Goal: Task Accomplishment & Management: Manage account settings

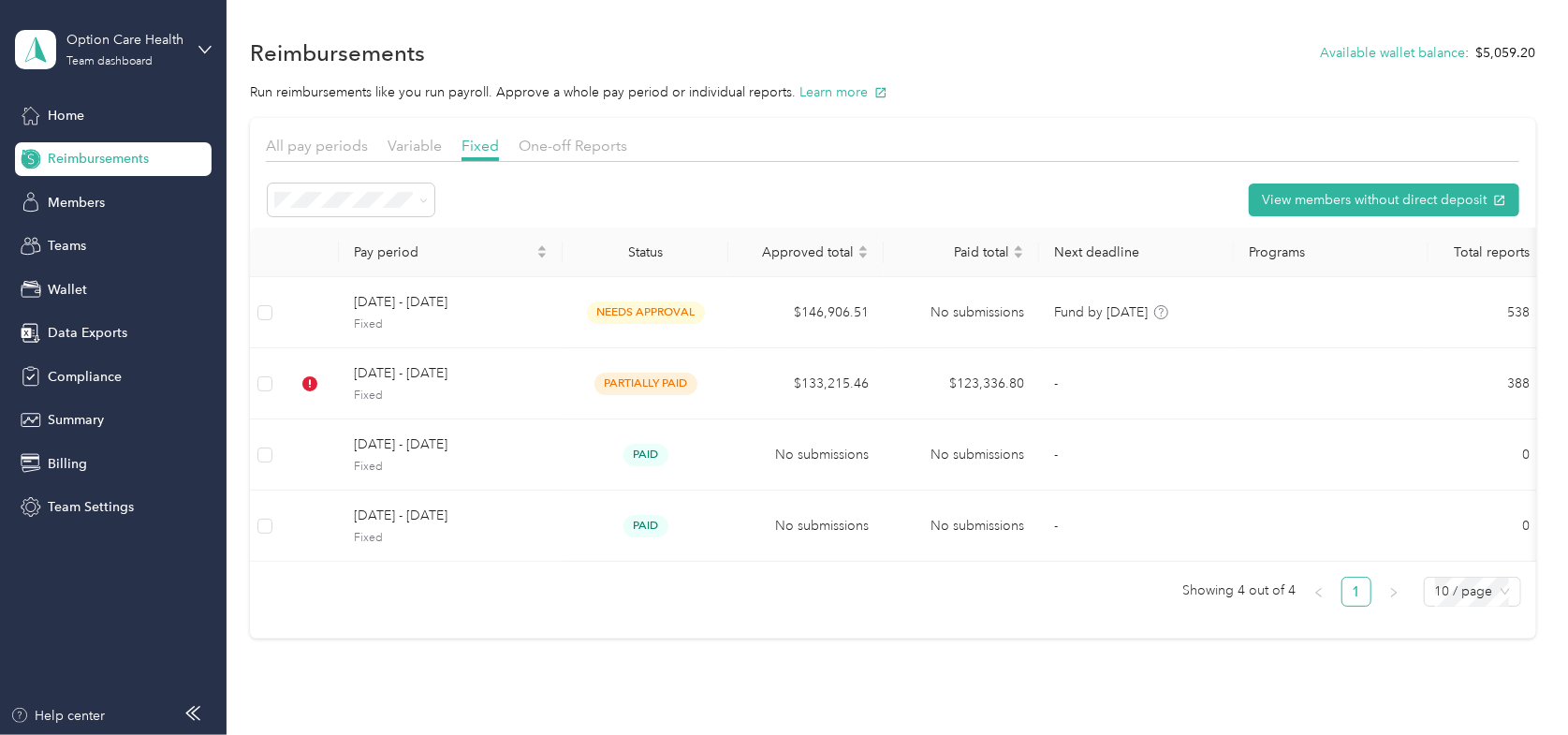
click at [764, 40] on div "Reimbursements Available wallet balance : $5,059.20" at bounding box center [892, 52] width 1286 height 39
click at [71, 368] on span "Compliance" at bounding box center [85, 377] width 74 height 20
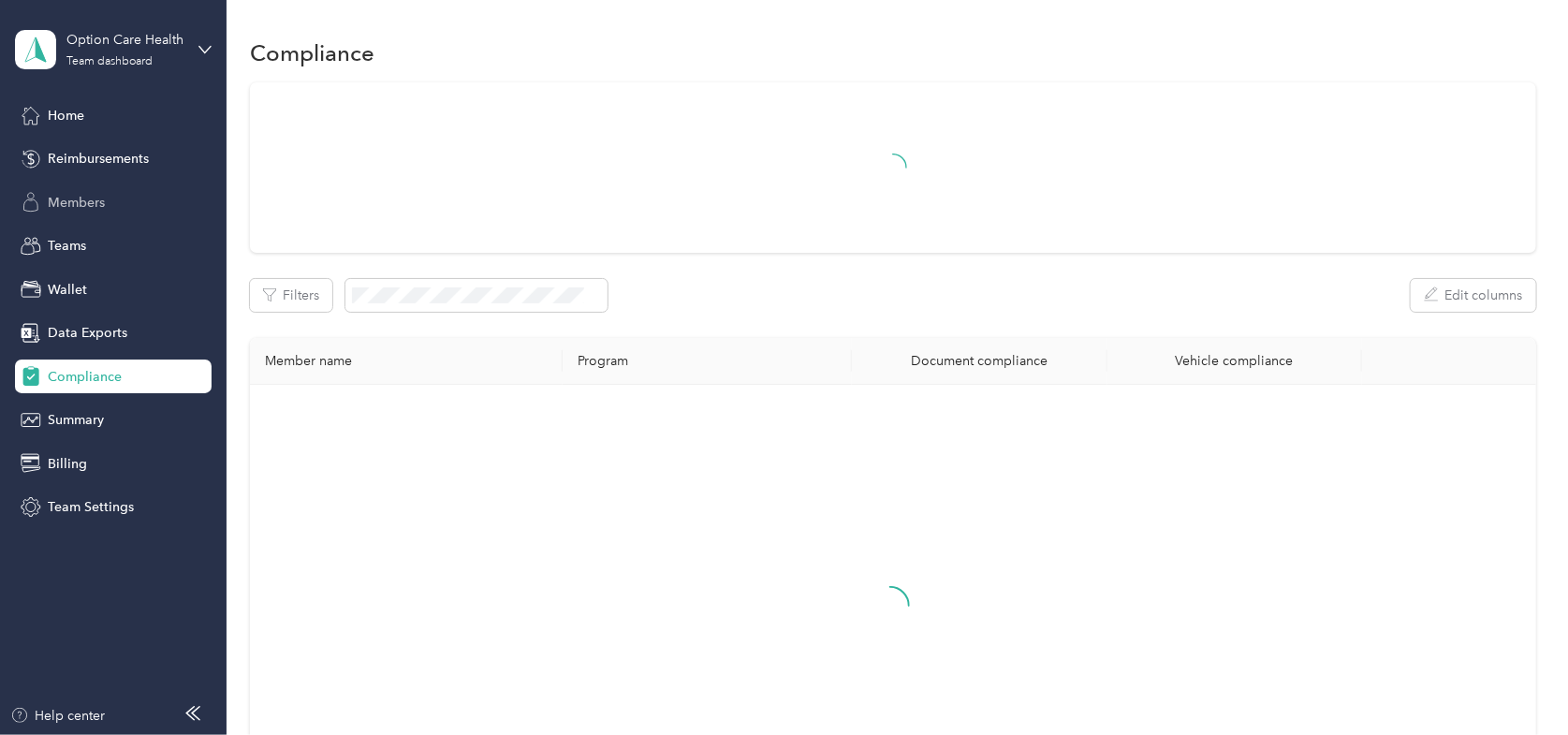
click at [93, 198] on span "Members" at bounding box center [76, 203] width 57 height 20
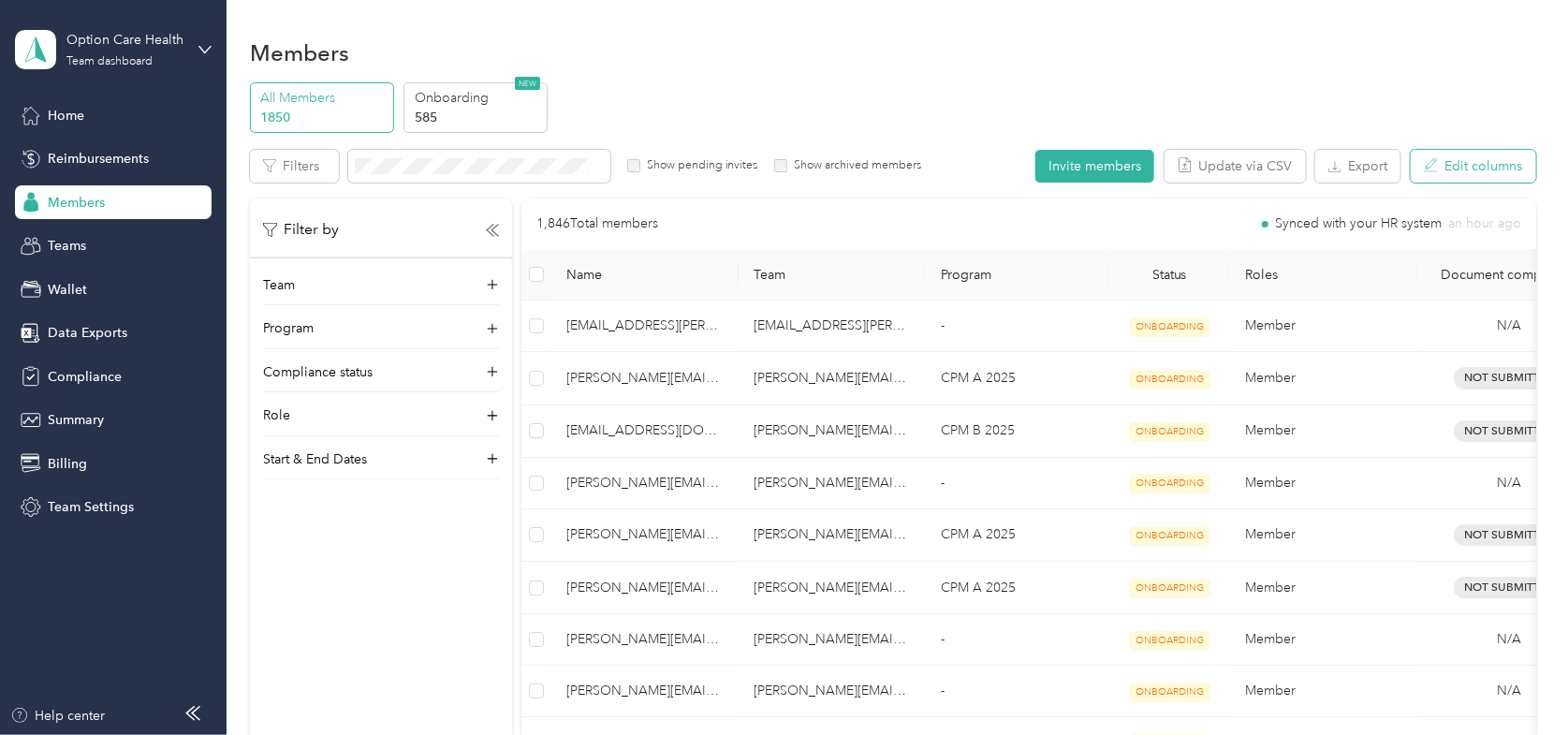
click at [1466, 160] on button "Edit columns" at bounding box center [1473, 165] width 125 height 32
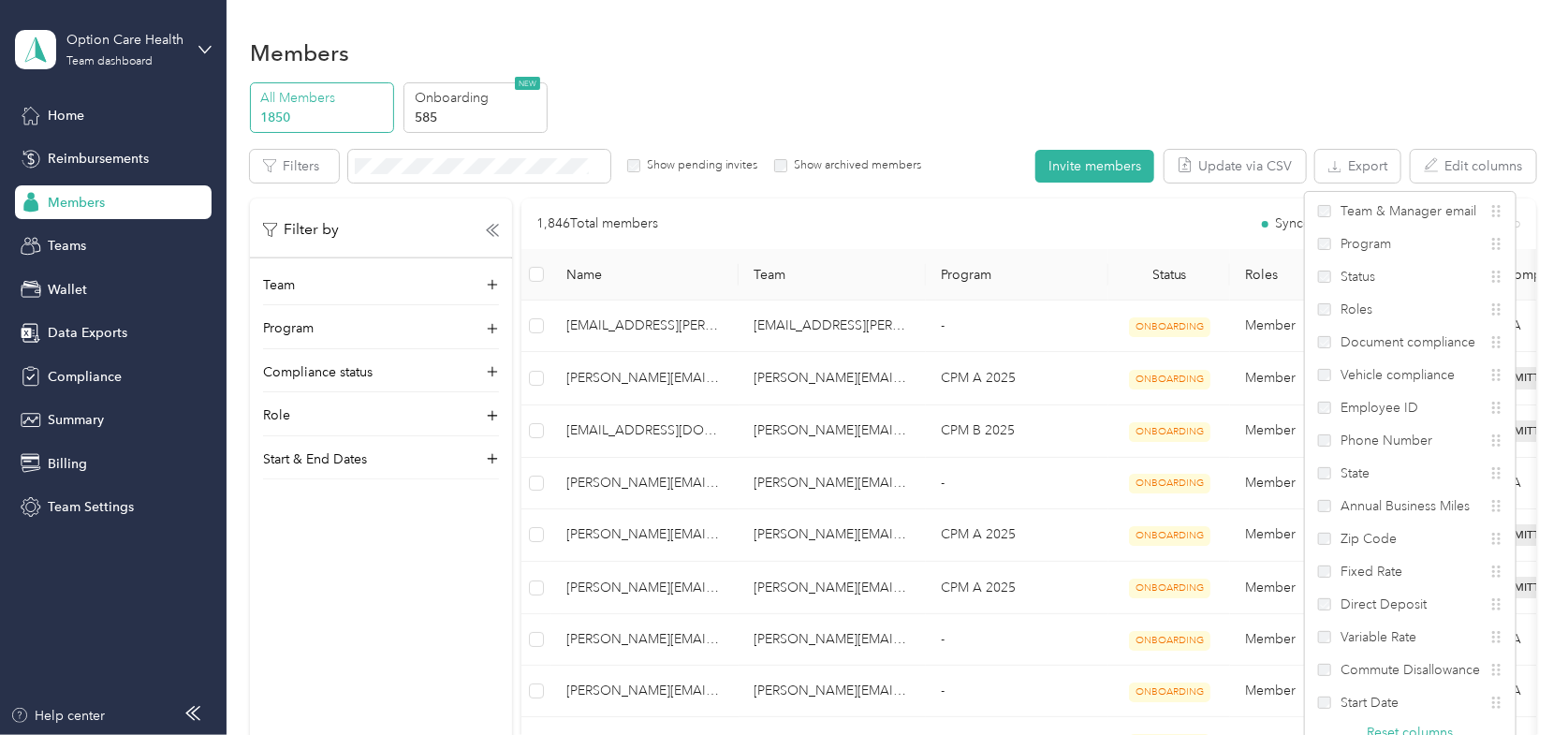
click at [1354, 55] on div "Members" at bounding box center [892, 52] width 1286 height 39
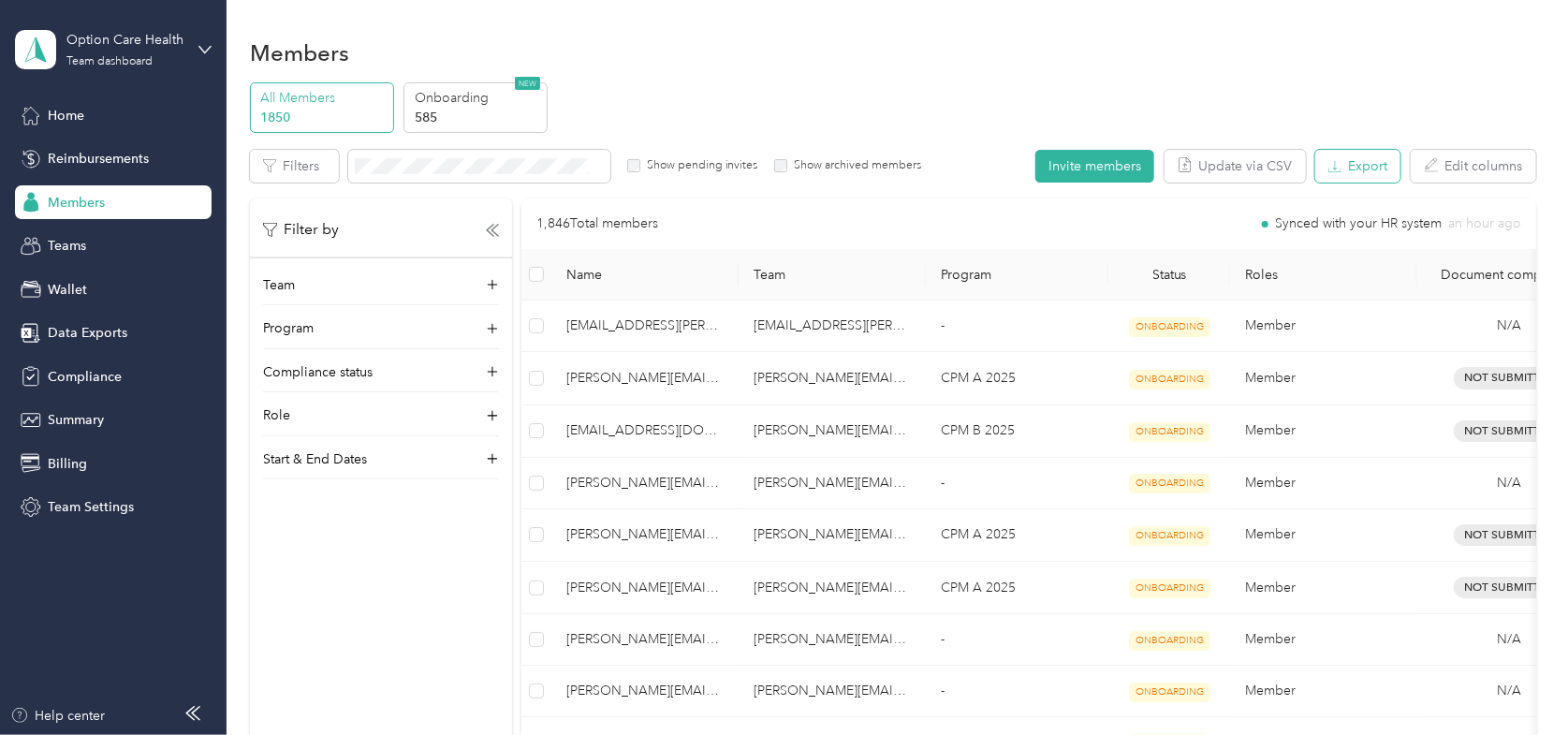
click at [1364, 163] on button "Export" at bounding box center [1357, 165] width 85 height 32
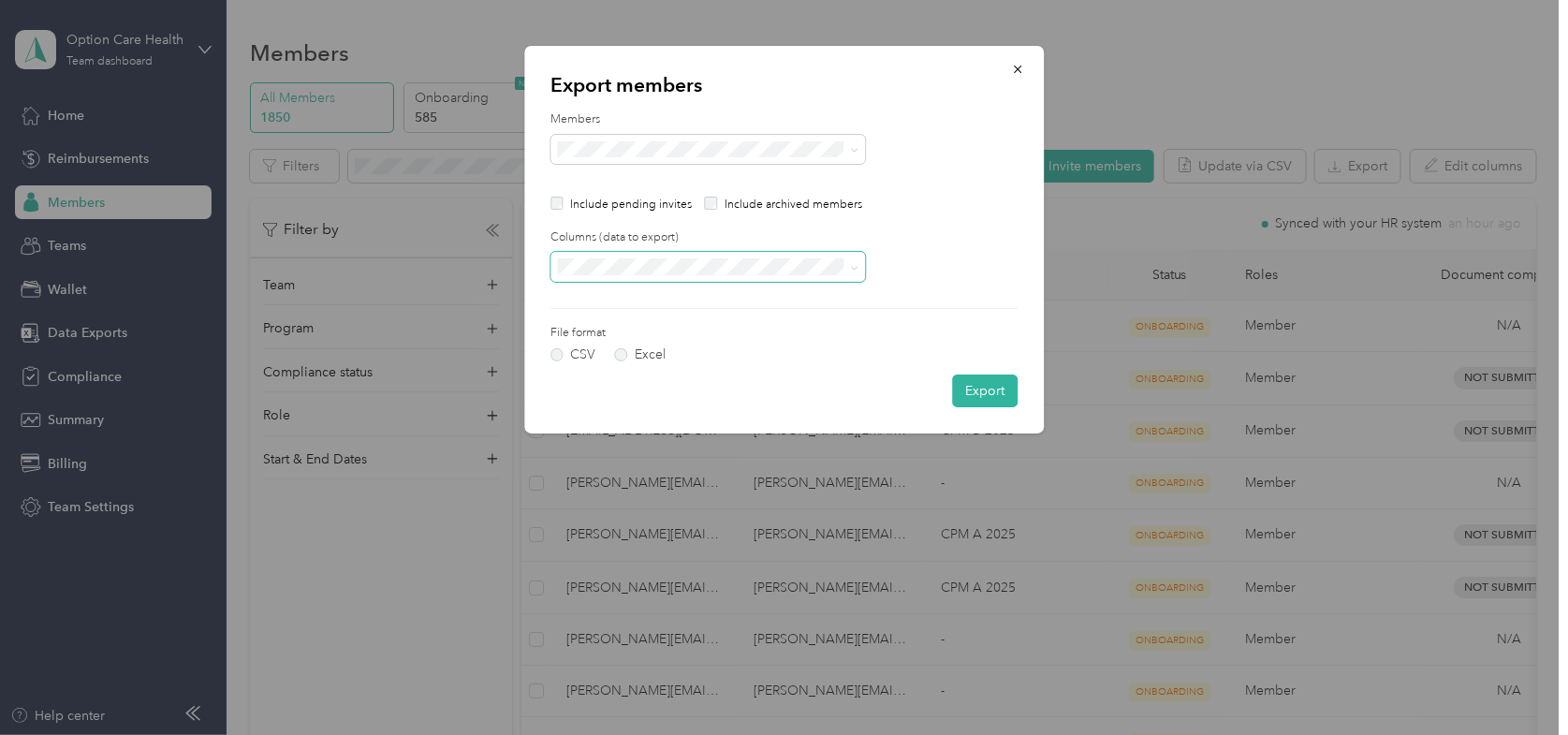
click at [855, 268] on icon at bounding box center [854, 268] width 9 height 9
click at [694, 325] on div "All columns" at bounding box center [707, 333] width 289 height 20
click at [625, 357] on label "Excel" at bounding box center [641, 354] width 51 height 13
click at [985, 388] on button "Export" at bounding box center [984, 390] width 66 height 32
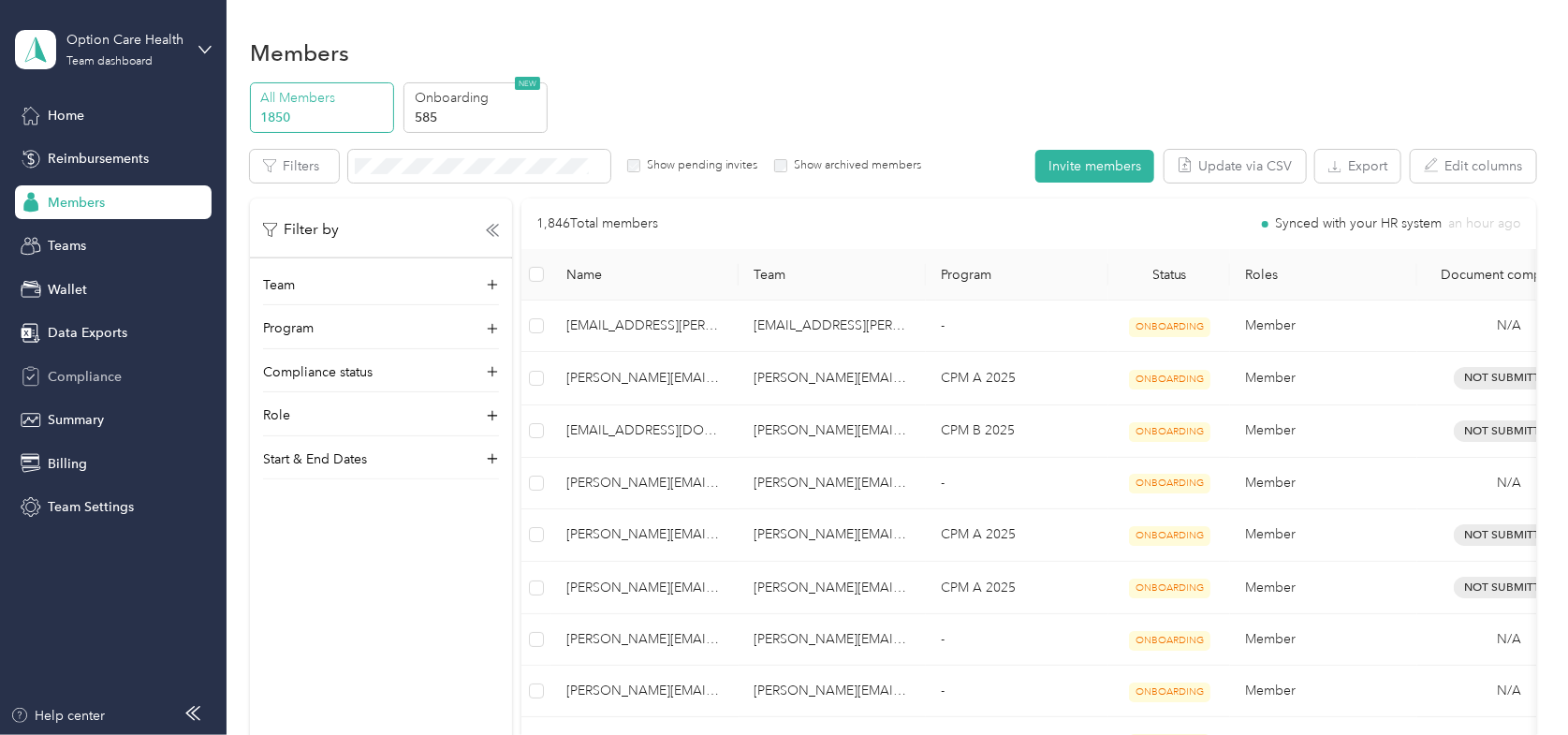
click at [77, 374] on span "Compliance" at bounding box center [85, 377] width 74 height 20
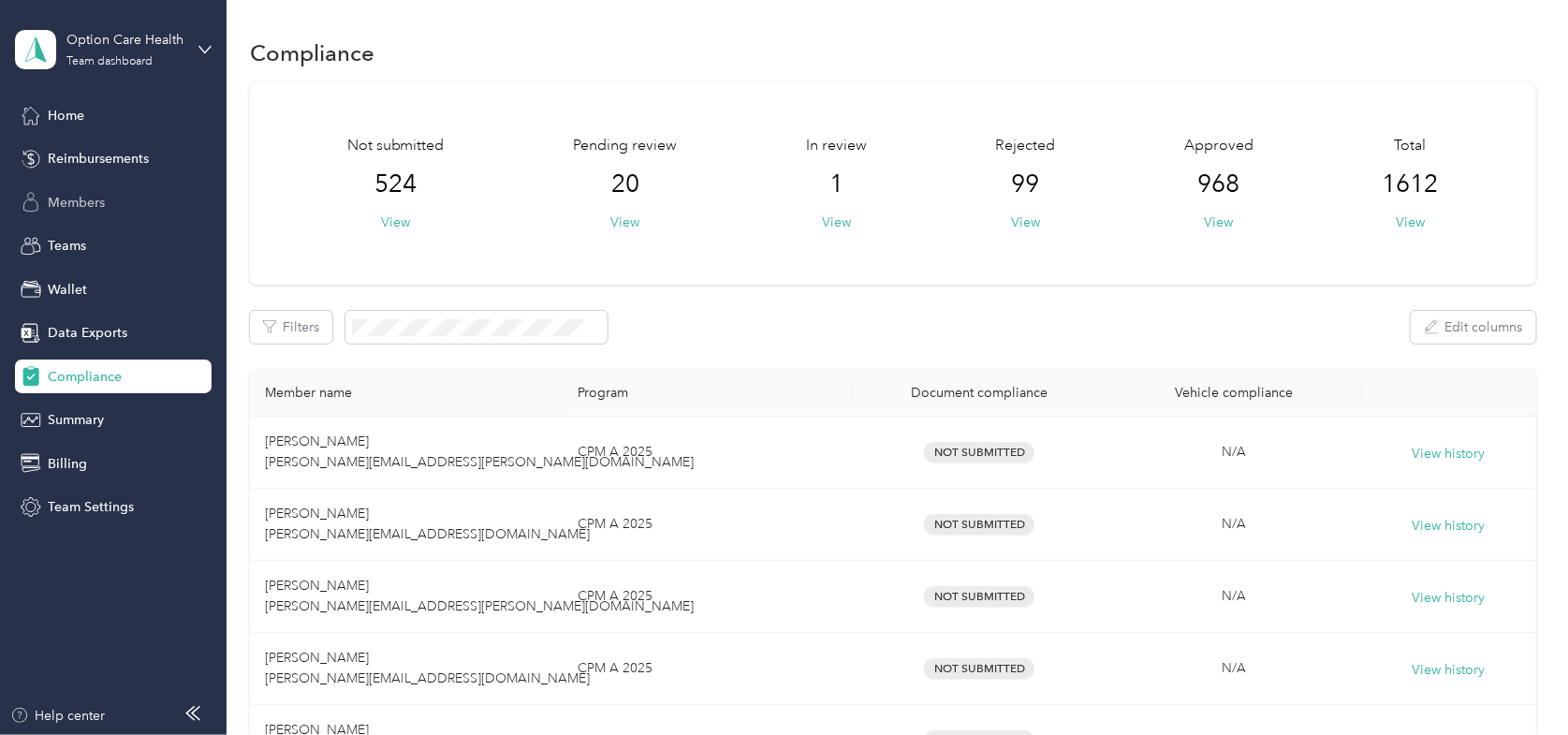
click at [63, 205] on span "Members" at bounding box center [76, 203] width 57 height 20
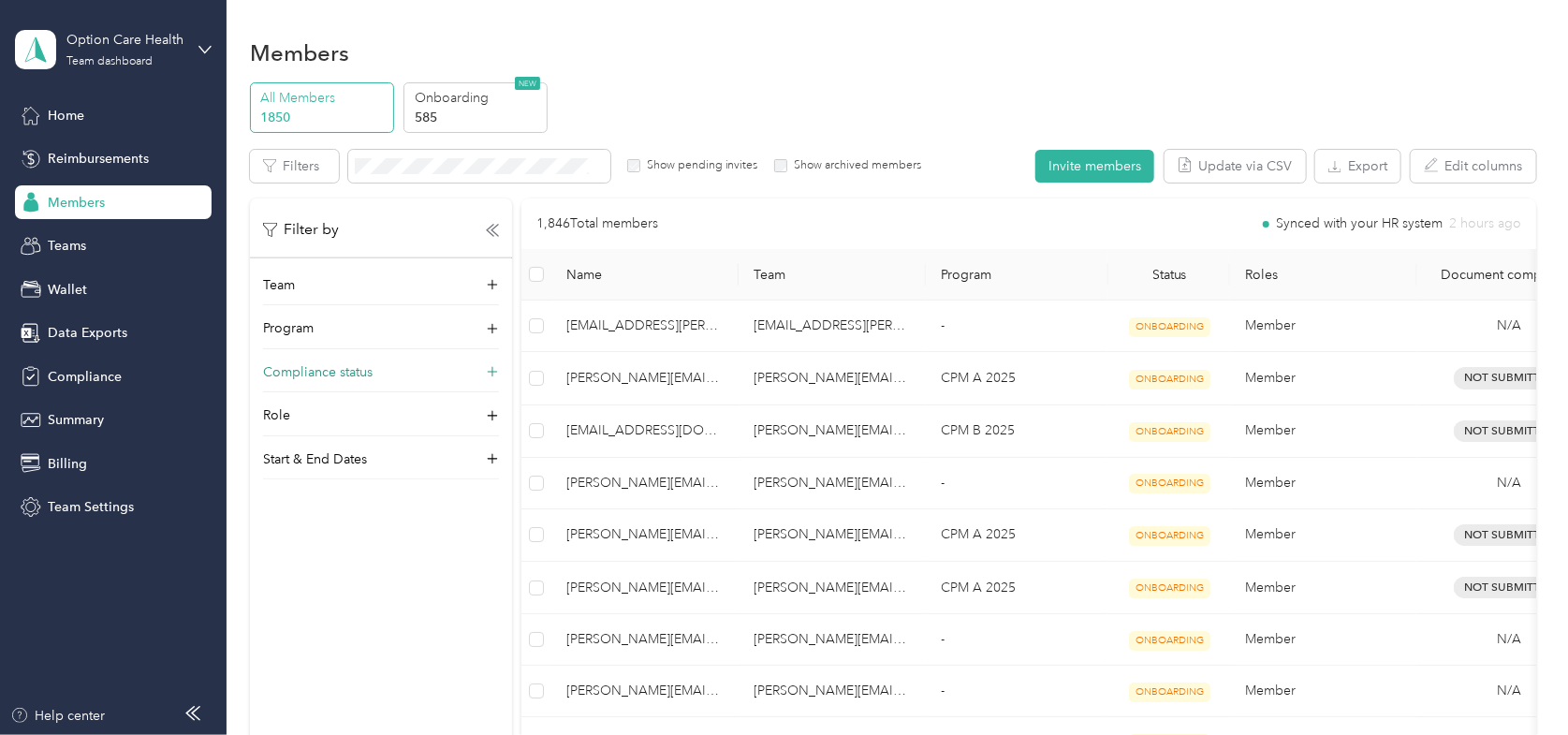
click at [314, 374] on p "Compliance status" at bounding box center [318, 372] width 110 height 20
click at [290, 322] on p "Program" at bounding box center [289, 328] width 51 height 20
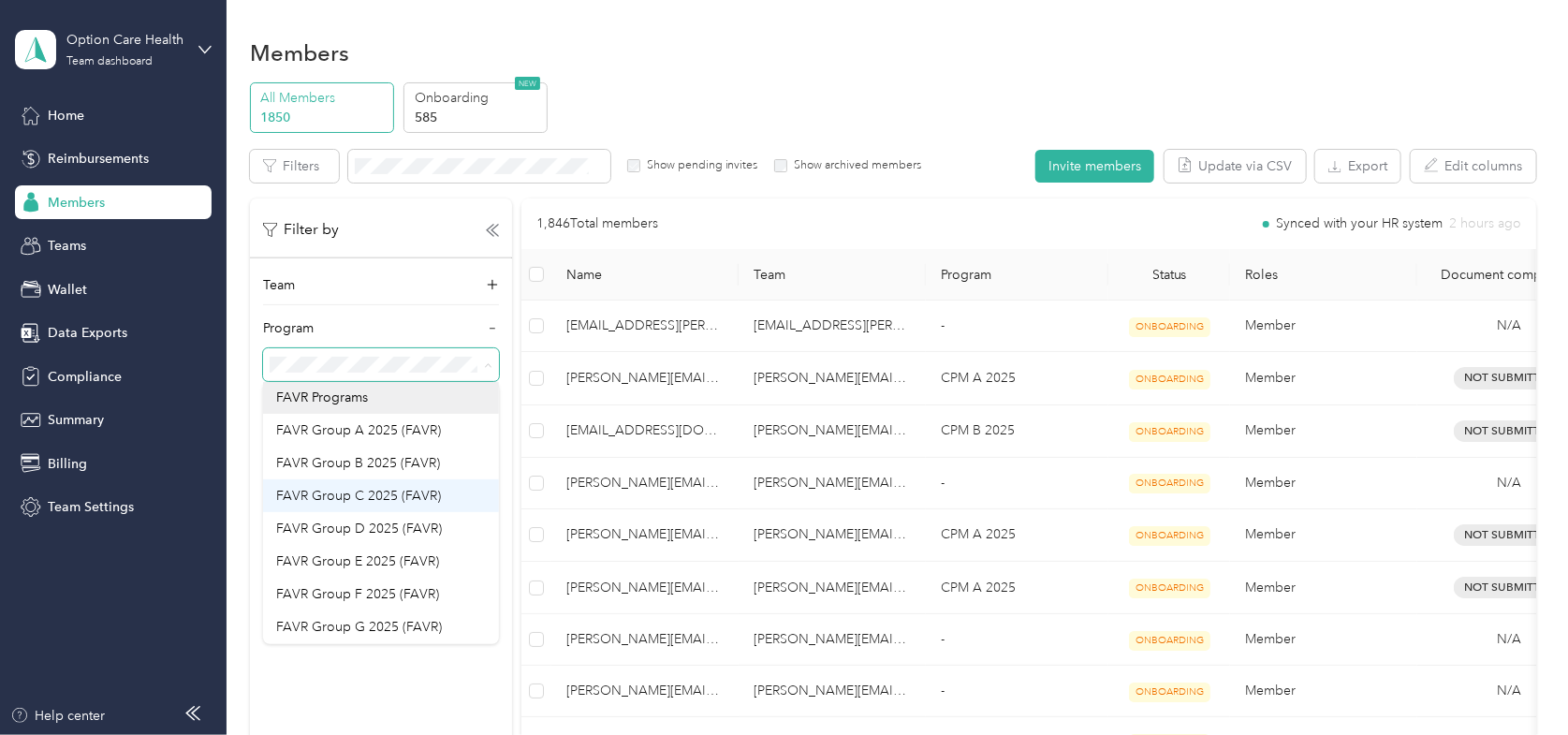
scroll to position [162, 0]
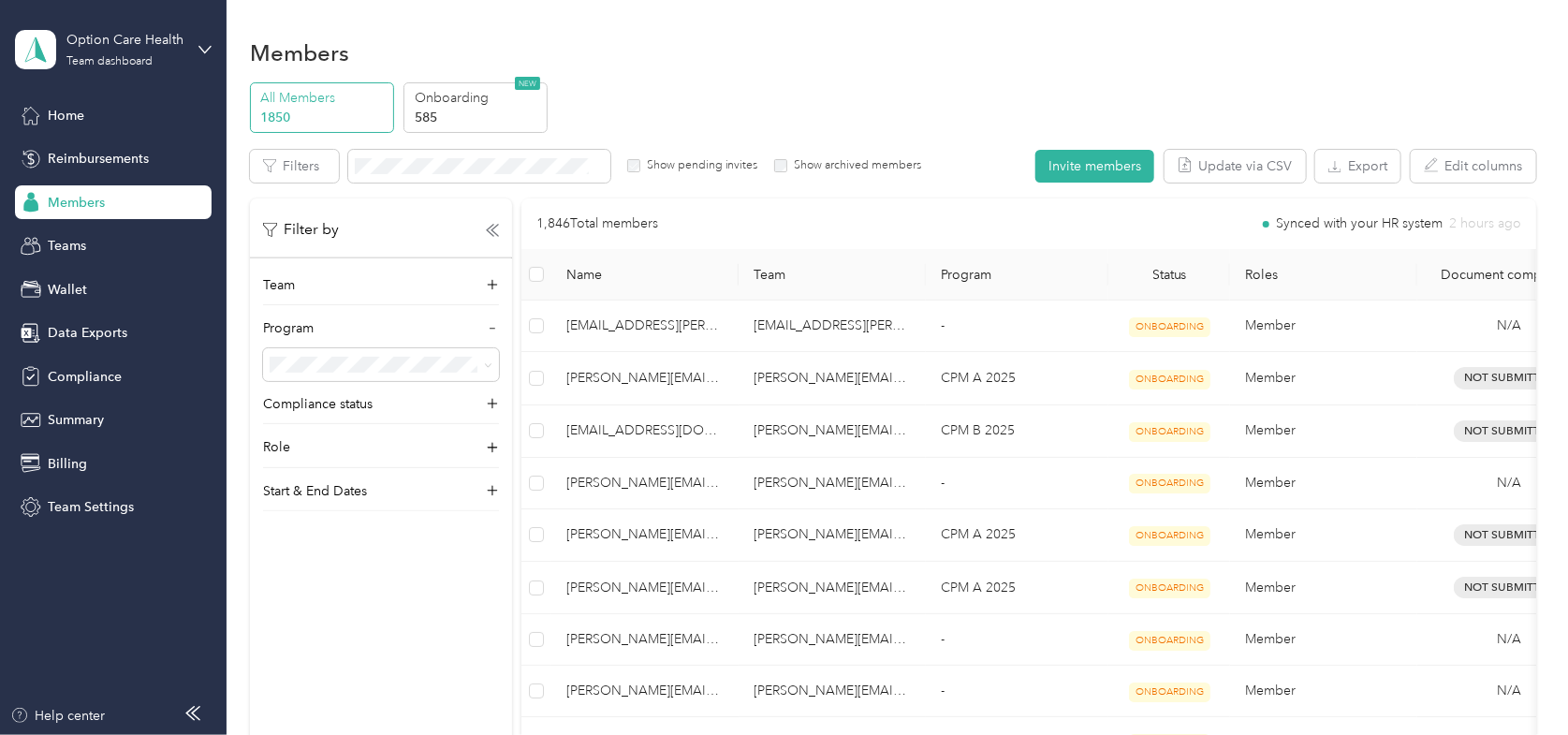
click at [288, 627] on div "No program" at bounding box center [381, 620] width 209 height 20
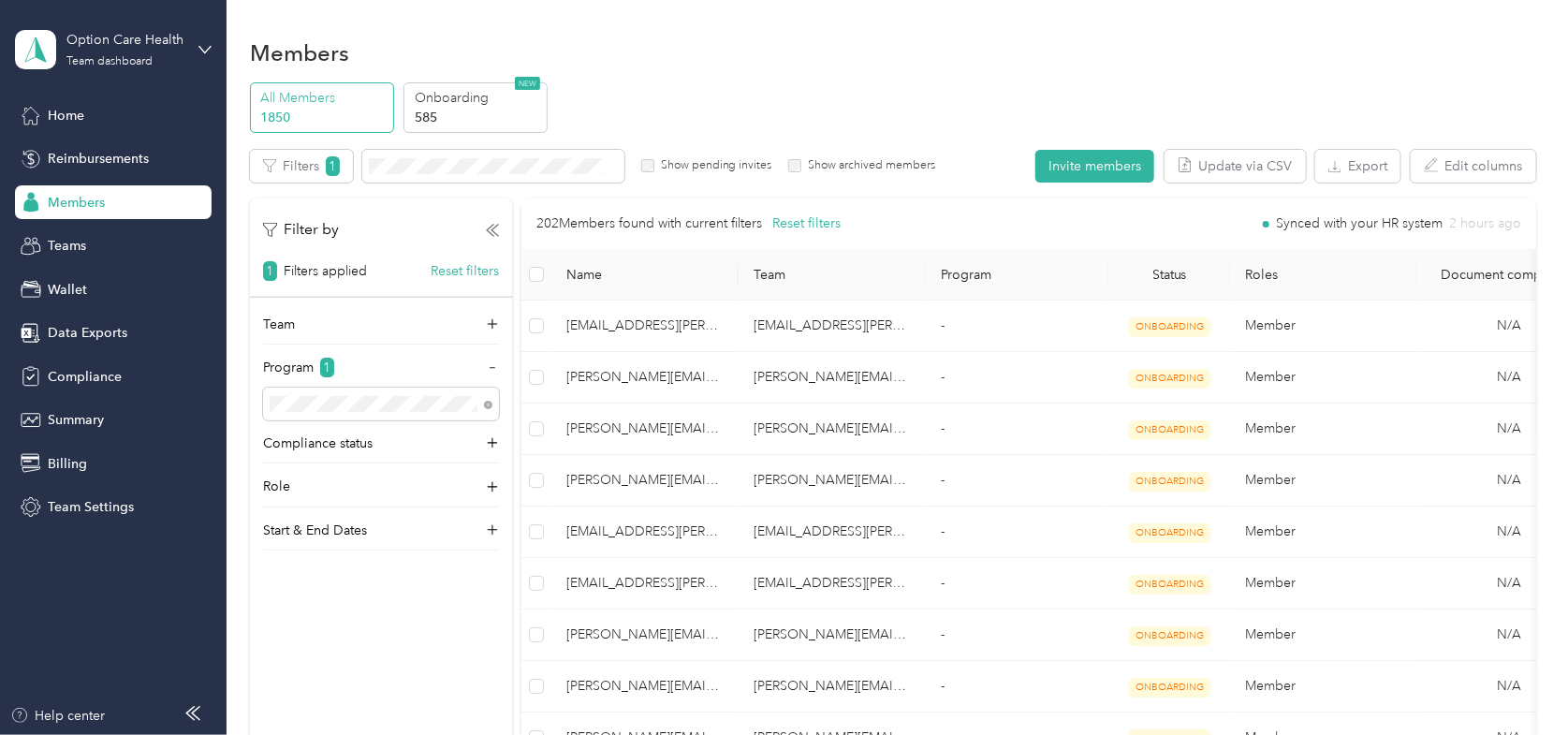
click at [72, 510] on span "Team Settings" at bounding box center [91, 507] width 86 height 20
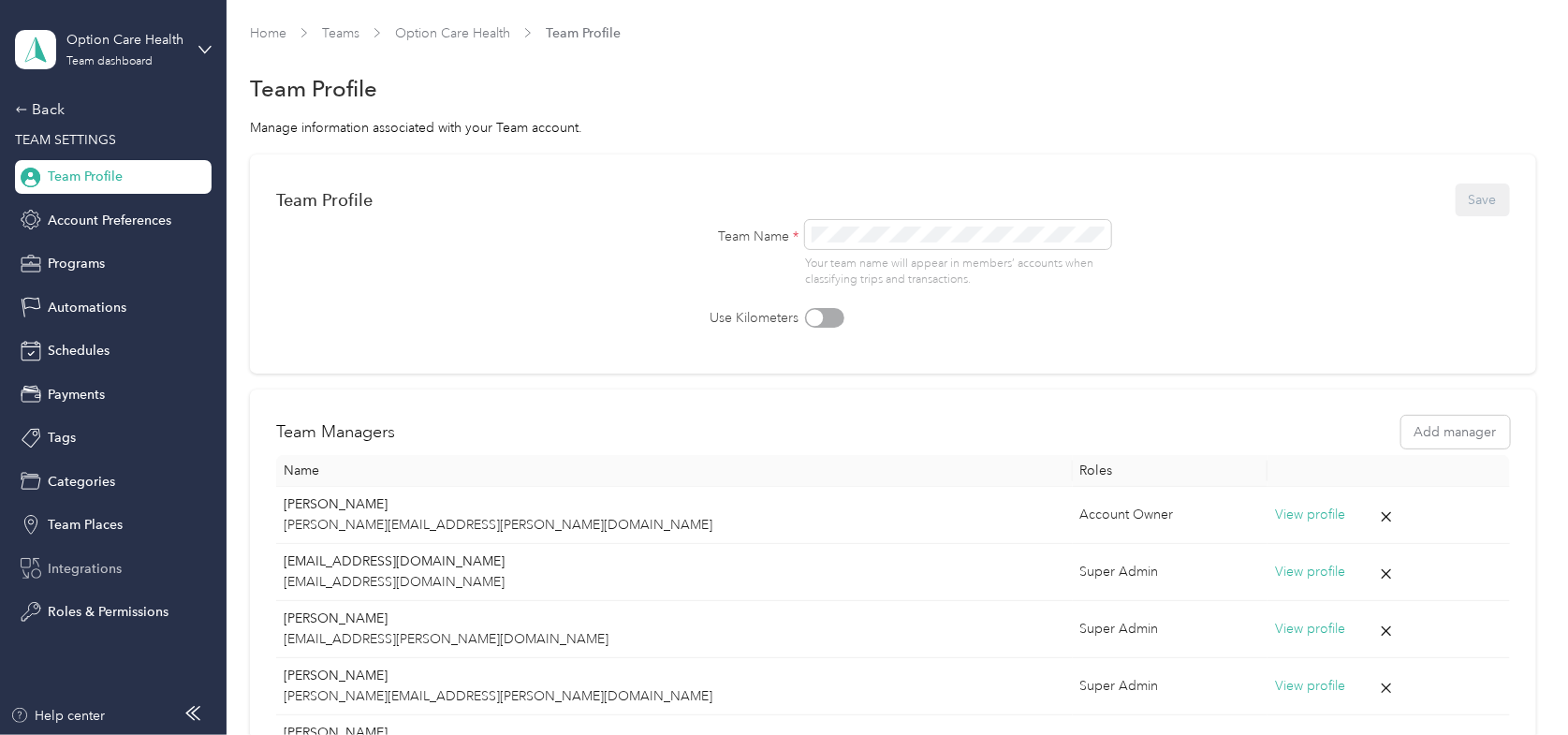
click at [75, 559] on span "Integrations" at bounding box center [85, 569] width 74 height 20
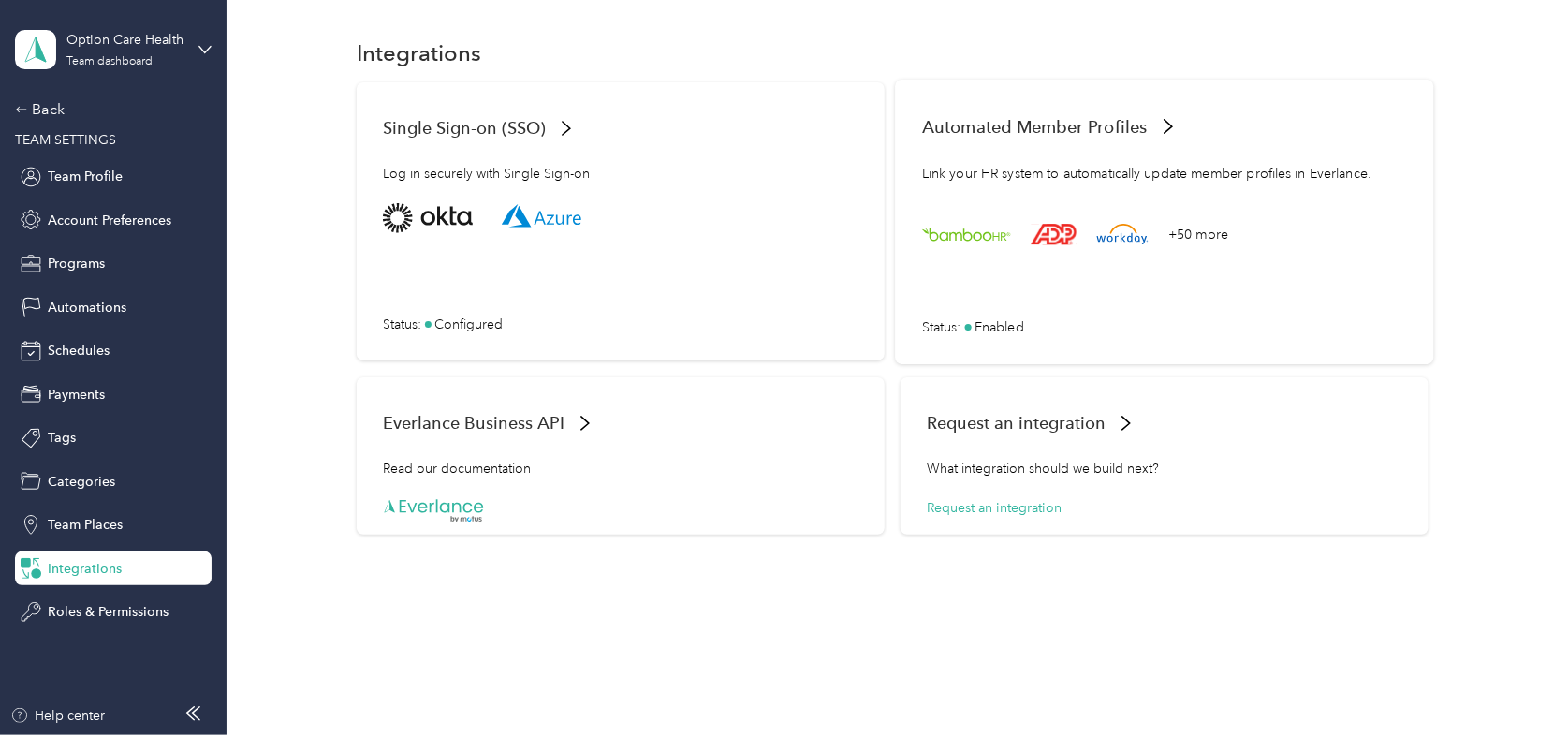
click at [1020, 120] on span "Automated Member Profiles" at bounding box center [1034, 126] width 226 height 20
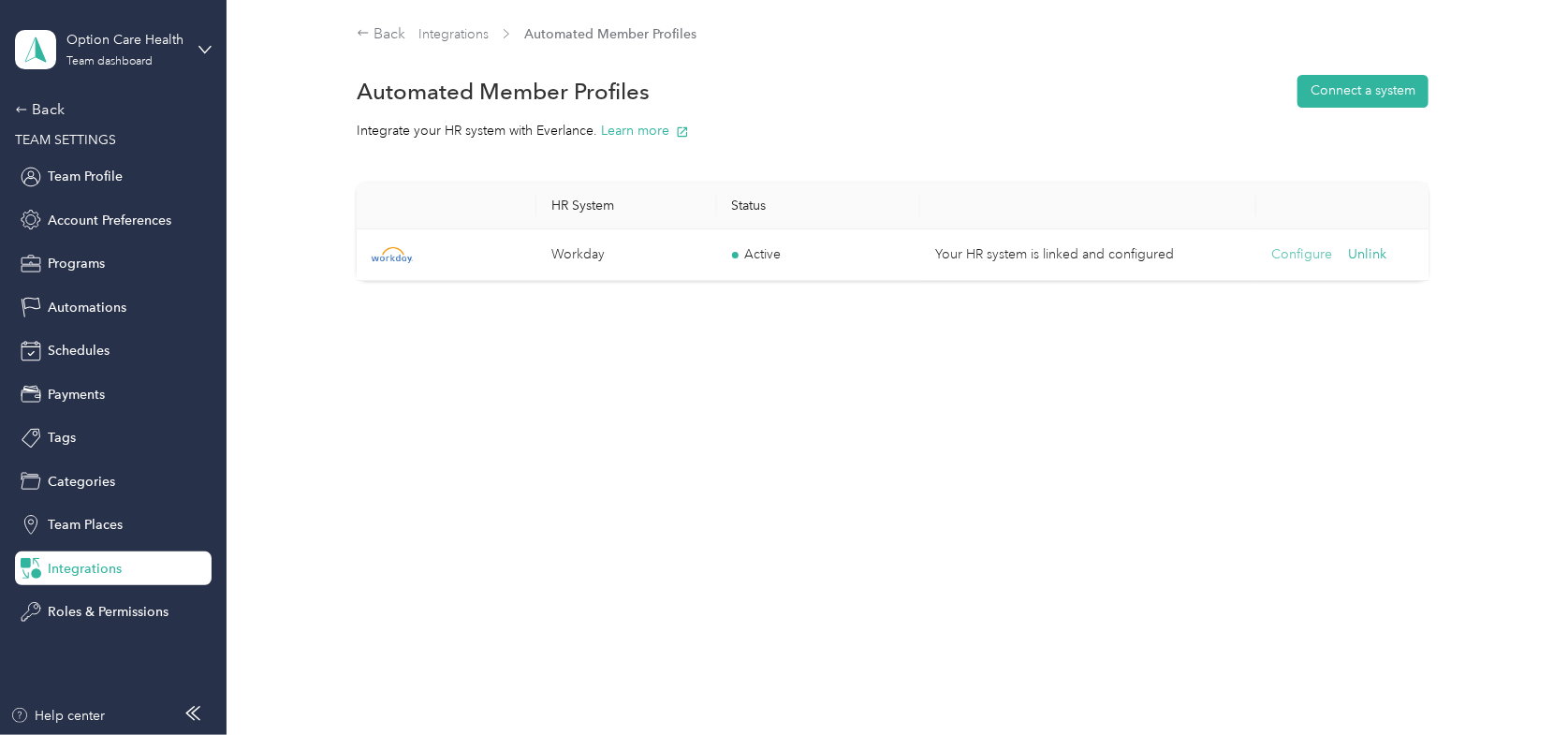
click at [1297, 248] on button "Configure" at bounding box center [1301, 254] width 61 height 21
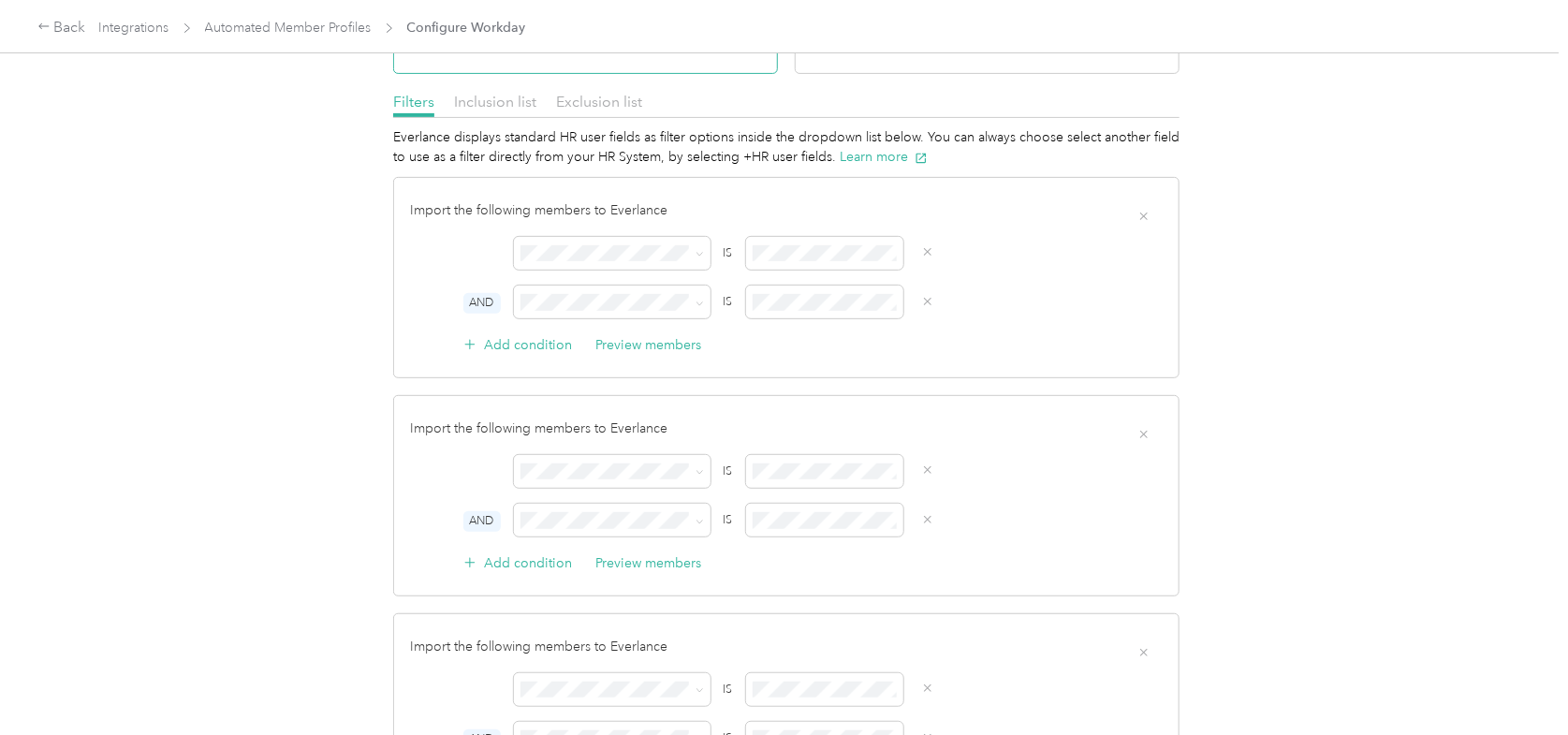
scroll to position [187, 0]
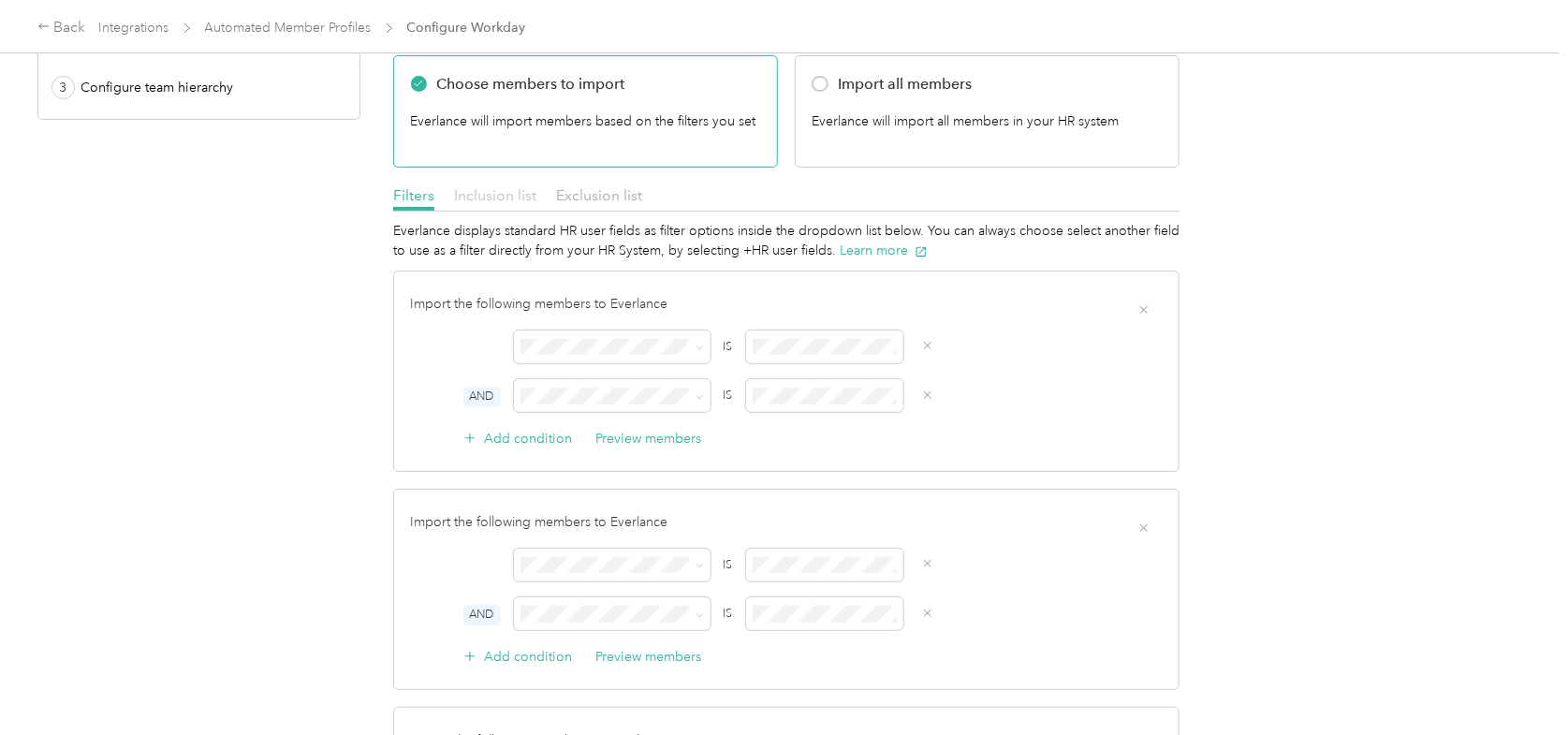
click at [481, 193] on span "Inclusion list" at bounding box center [495, 195] width 82 height 18
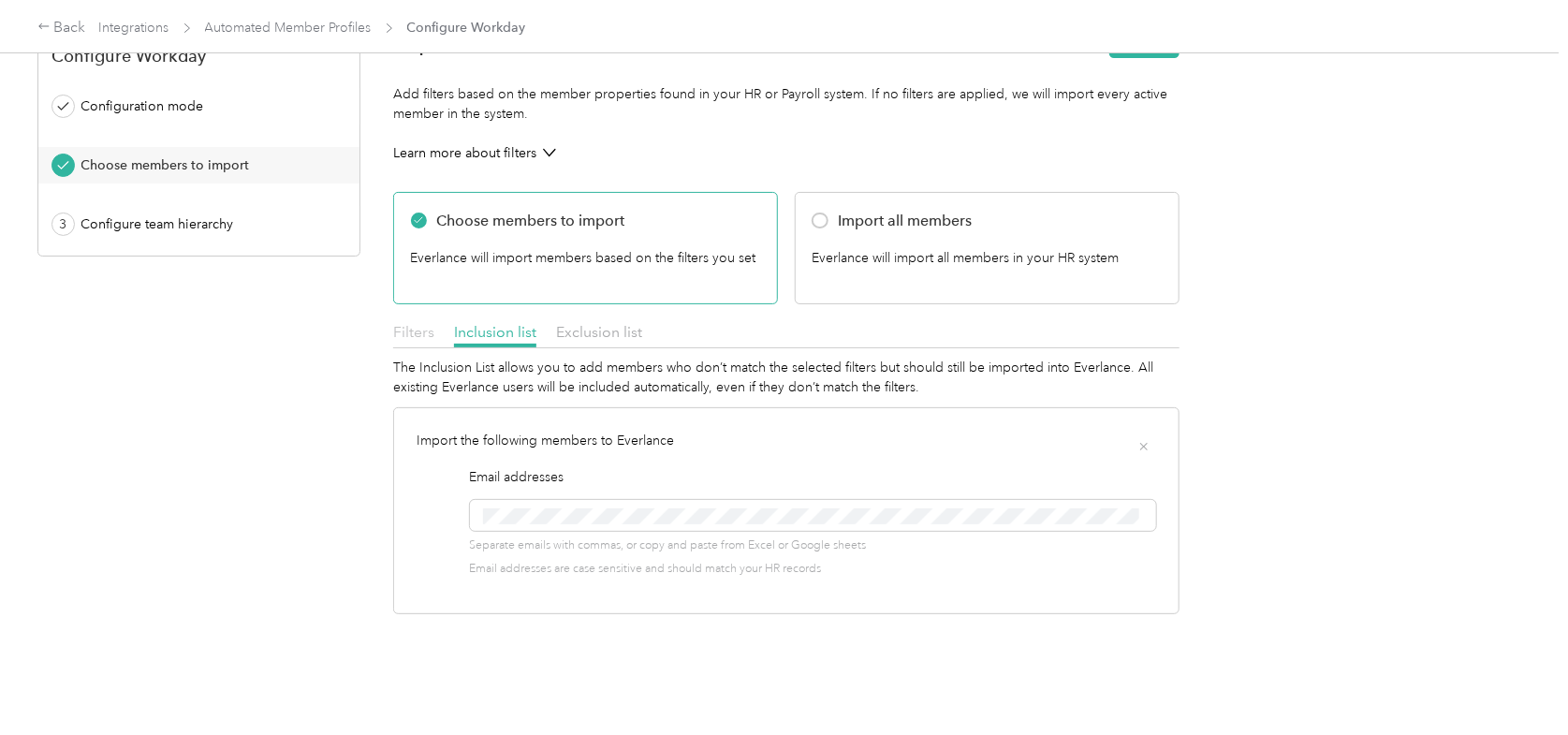
click at [407, 323] on span "Filters" at bounding box center [414, 332] width 41 height 18
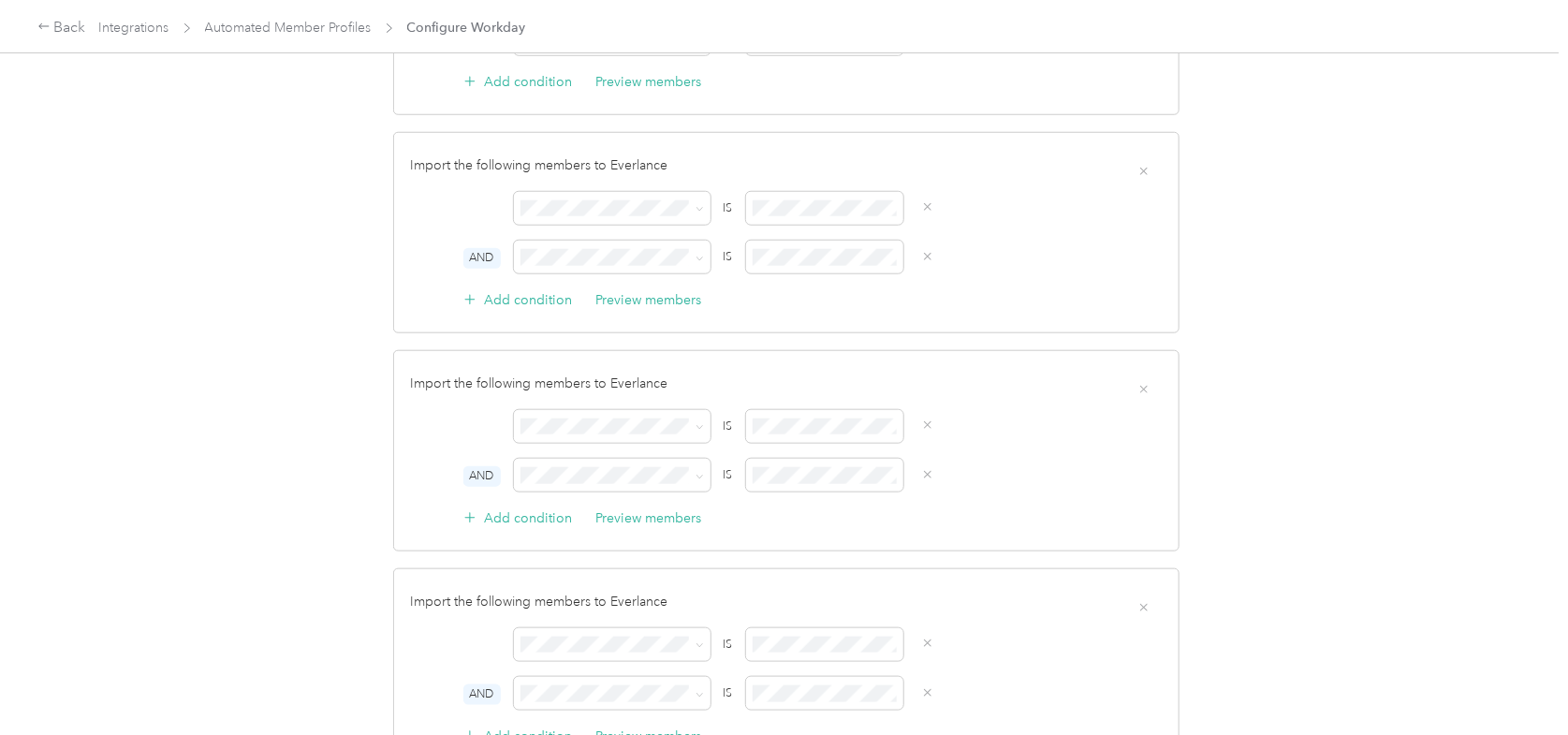
scroll to position [0, 0]
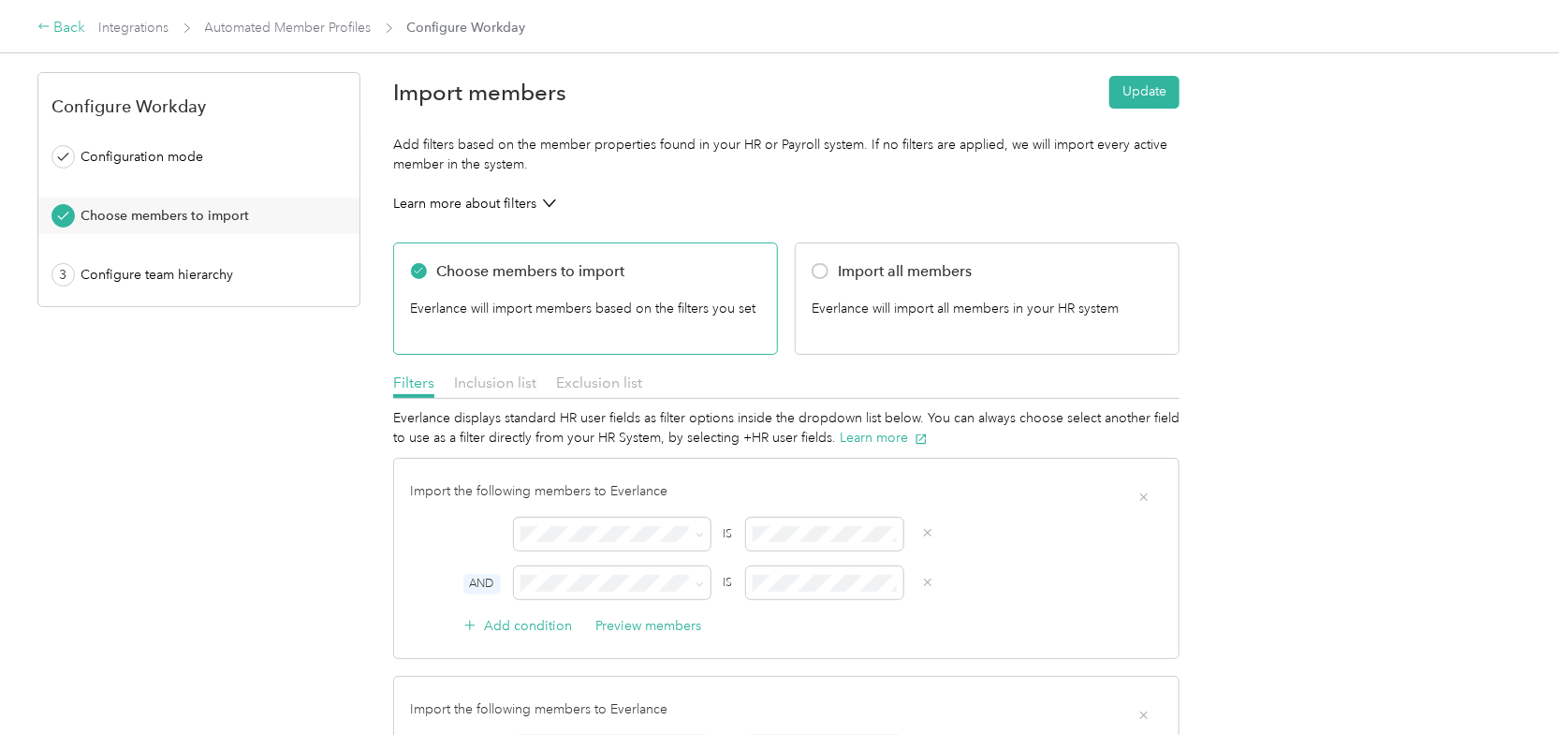
click at [61, 25] on div "Back" at bounding box center [62, 27] width 49 height 23
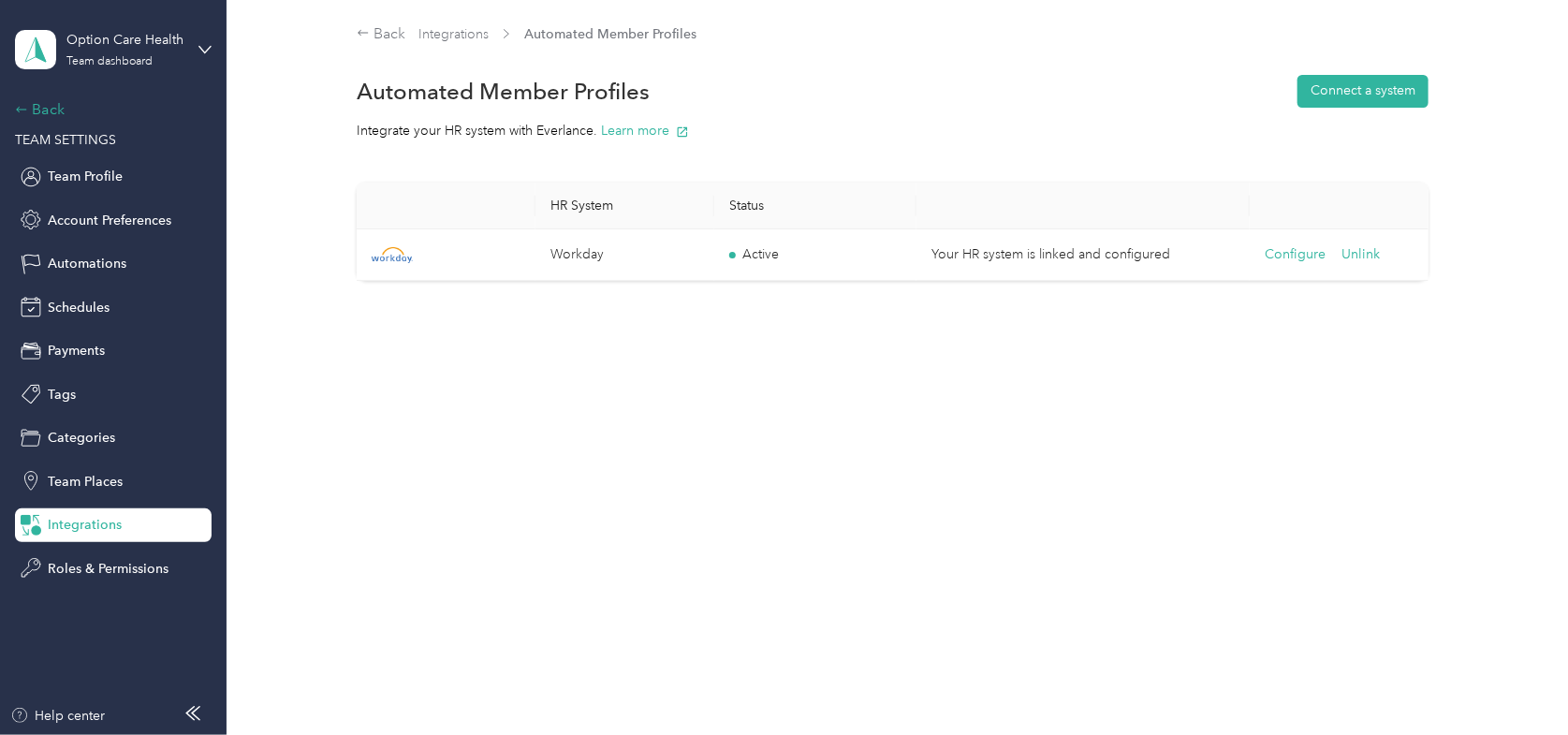
click at [39, 114] on div "Back" at bounding box center [108, 109] width 187 height 23
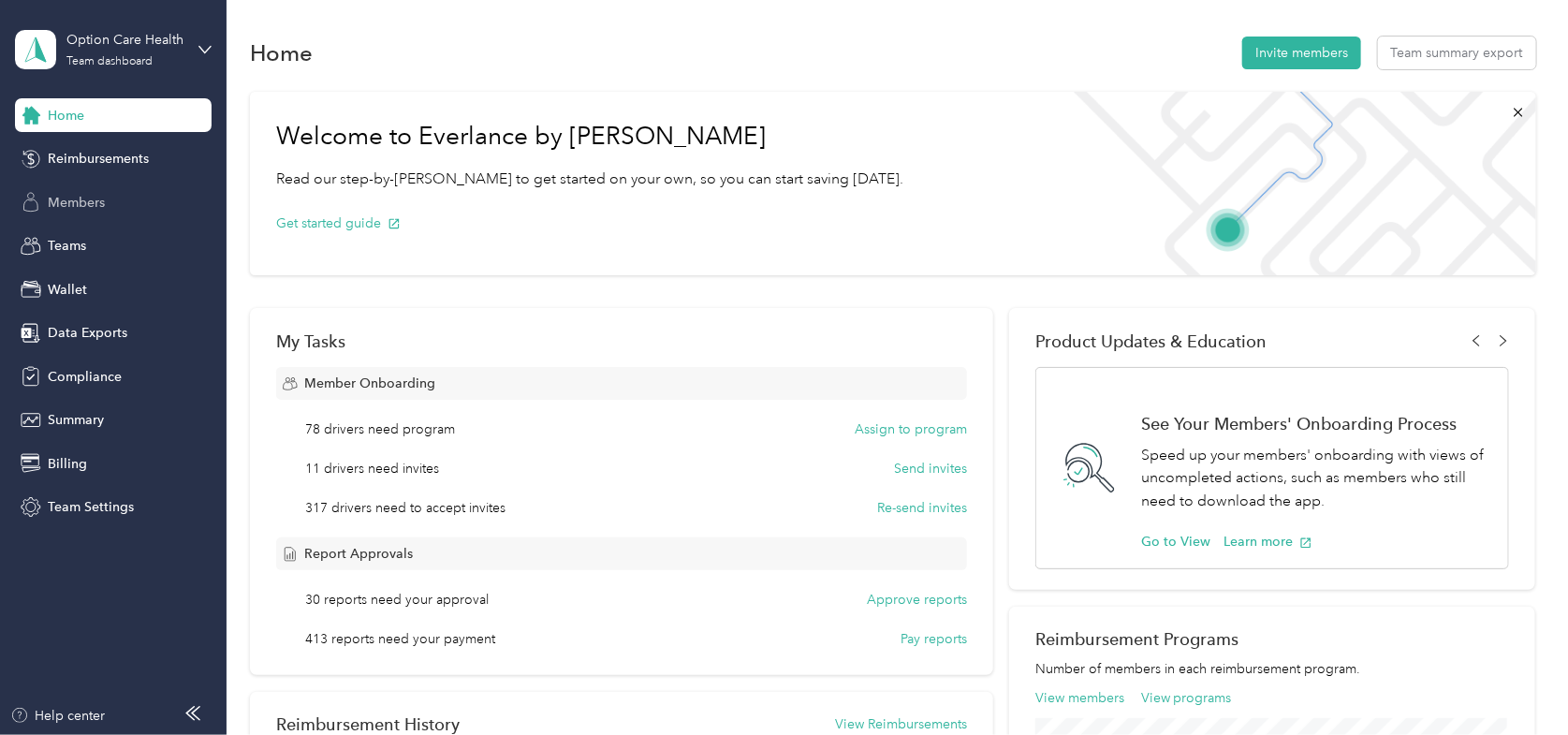
click at [61, 195] on span "Members" at bounding box center [76, 203] width 57 height 20
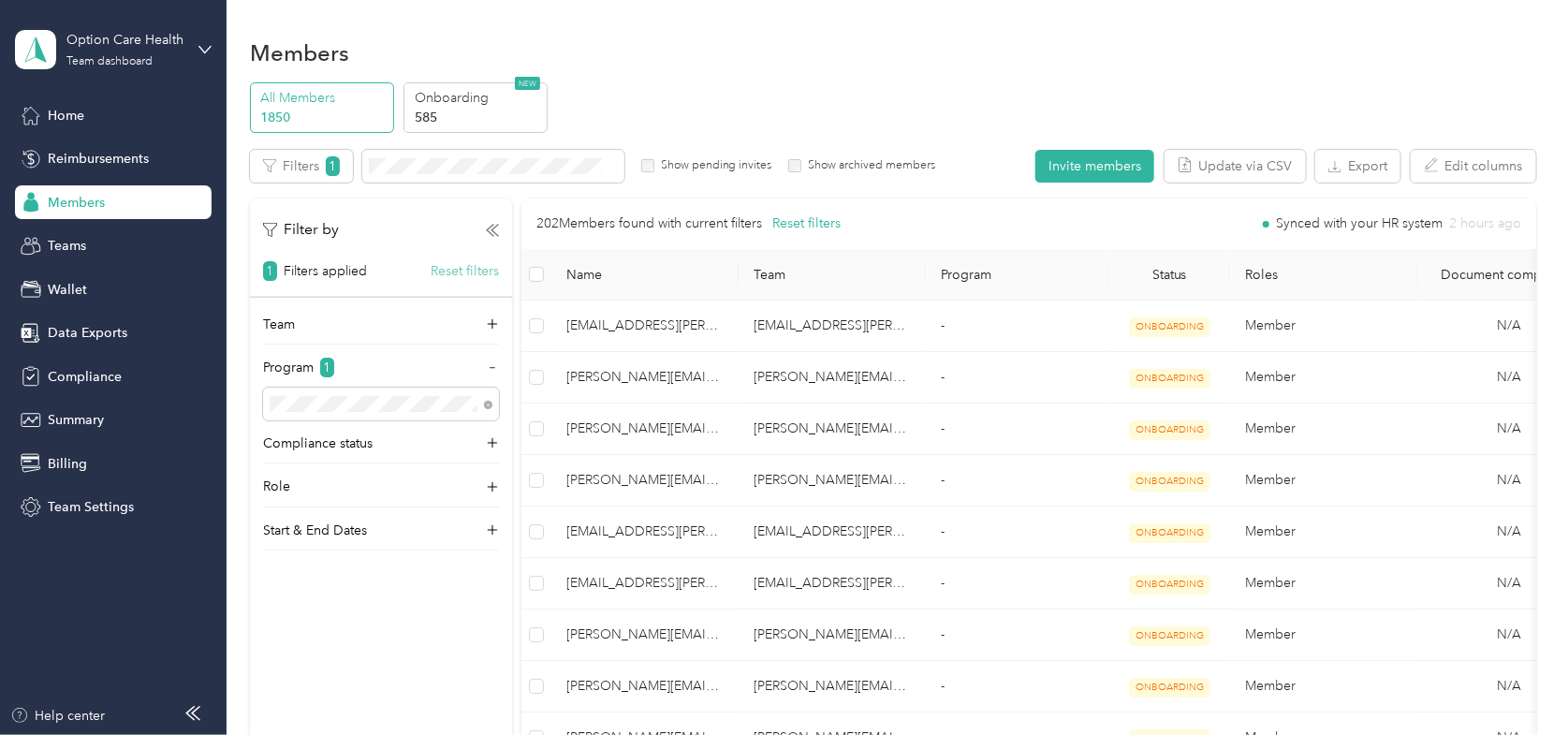
click at [453, 271] on button "Reset filters" at bounding box center [465, 271] width 68 height 20
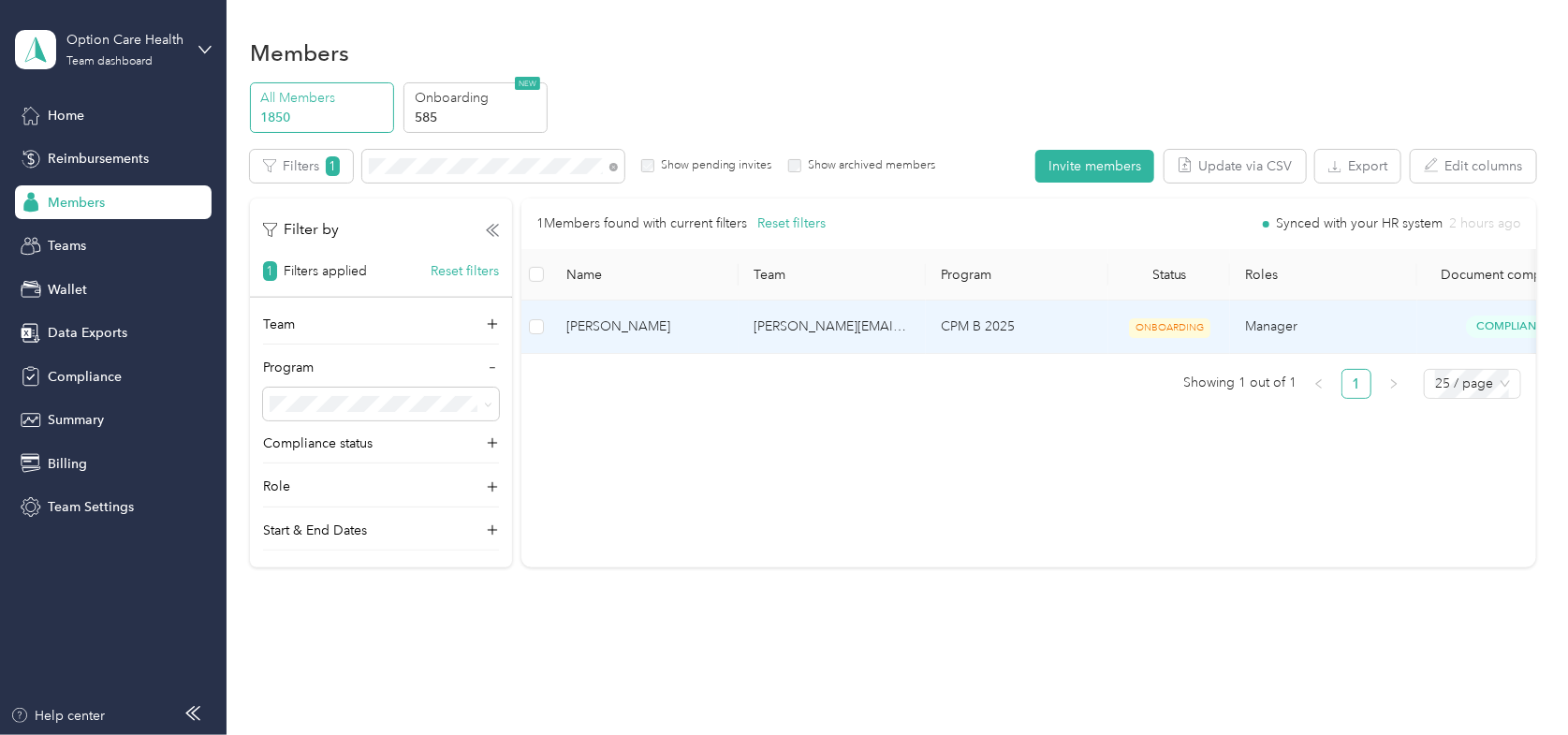
click at [607, 329] on span "[PERSON_NAME]" at bounding box center [645, 326] width 157 height 21
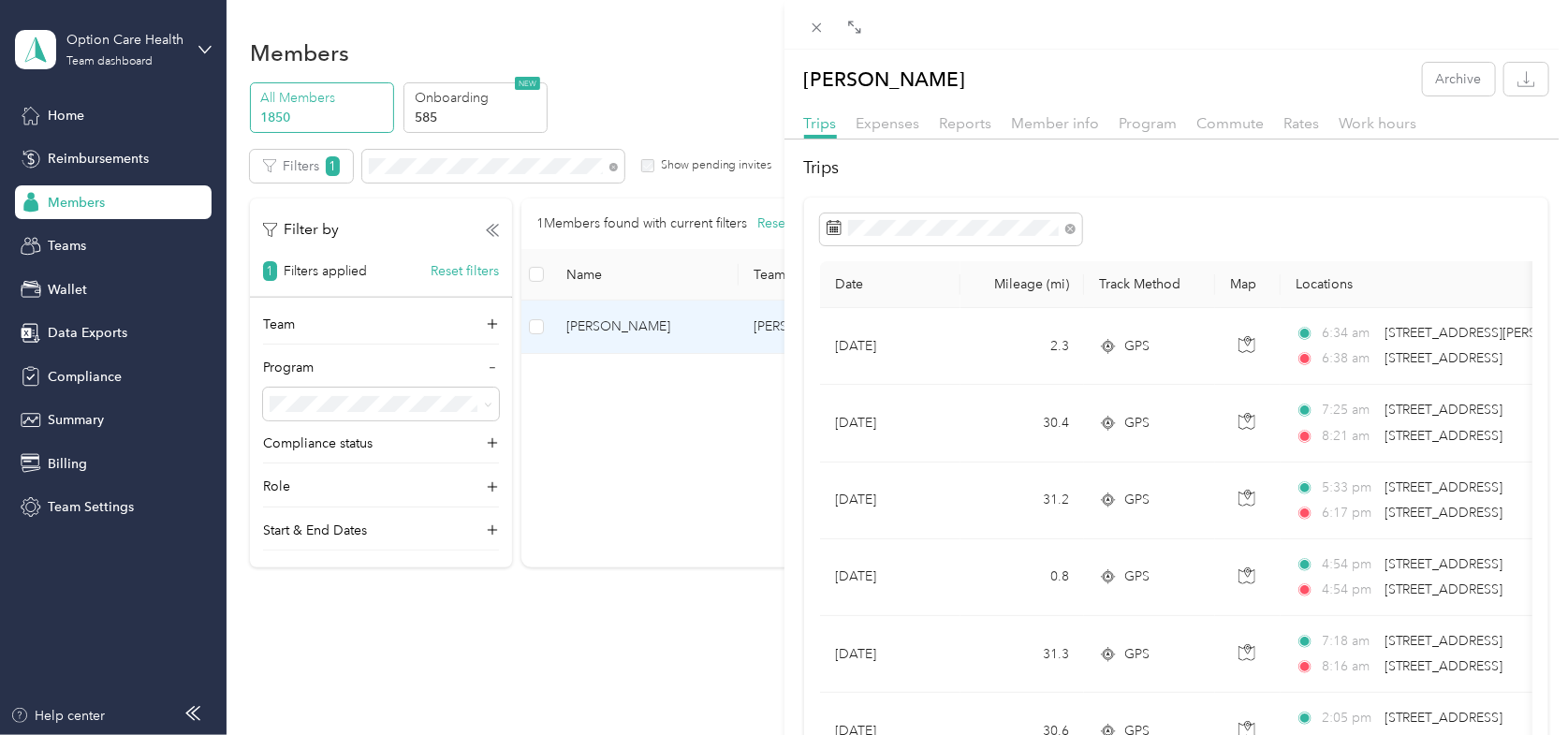
click at [645, 69] on div "[PERSON_NAME] Archive Trips Expenses Reports Member info Program Commute Rates …" at bounding box center [784, 367] width 1568 height 735
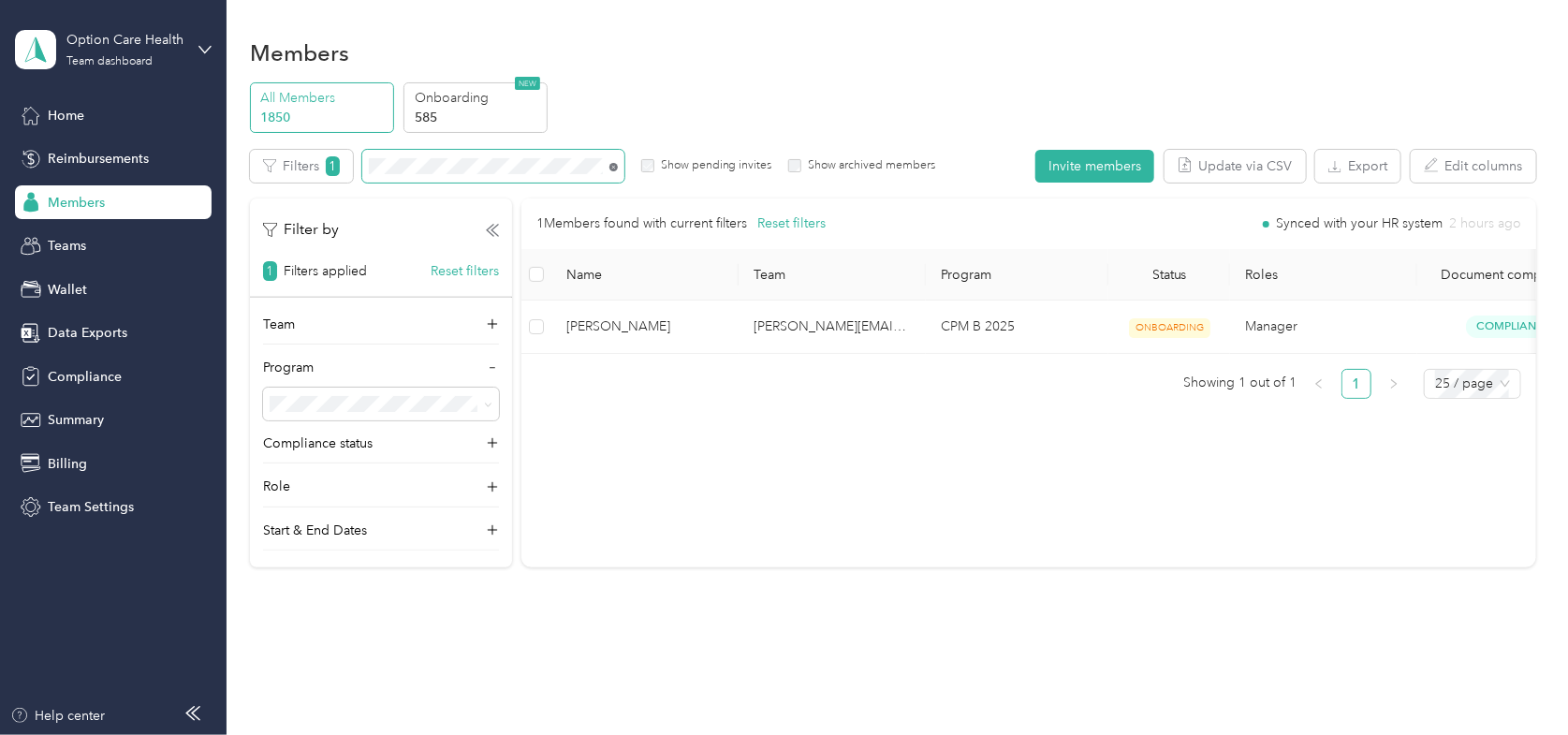
click at [611, 167] on icon at bounding box center [613, 166] width 9 height 9
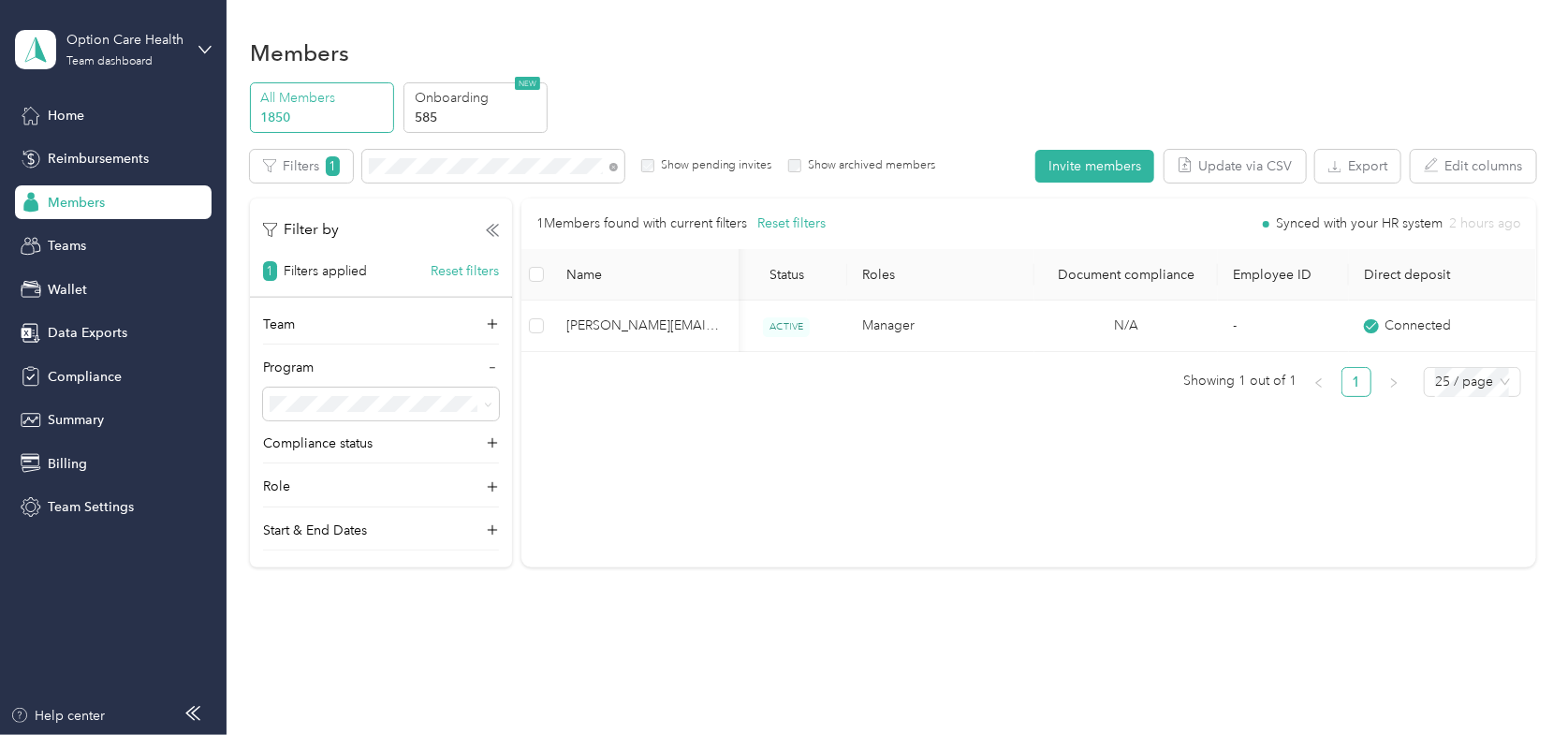
drag, startPoint x: 963, startPoint y: 366, endPoint x: 634, endPoint y: 379, distance: 329.3
click at [634, 379] on div "1 Members found with current filters Reset filters Synced with your HR system 2…" at bounding box center [1028, 298] width 1014 height 199
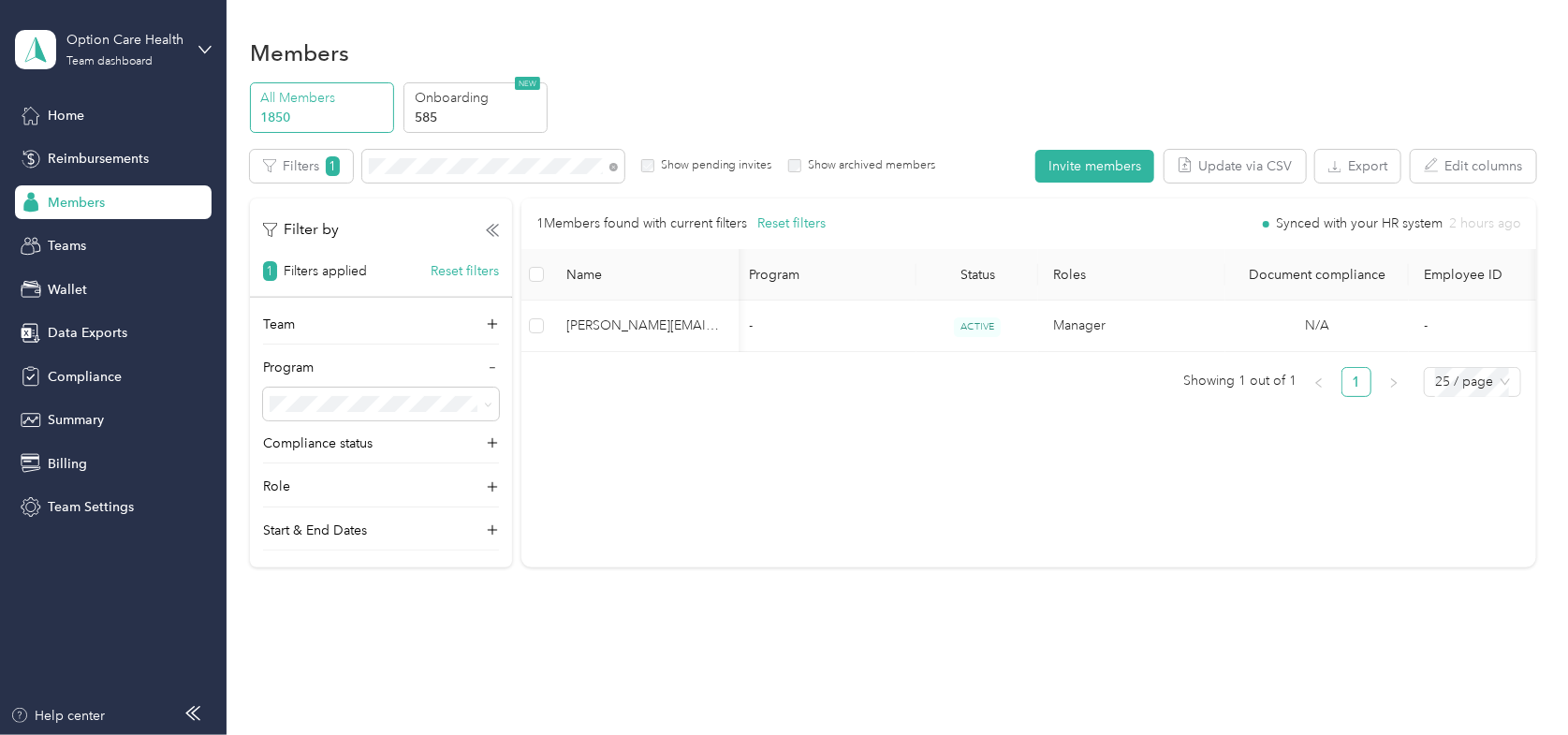
scroll to position [0, 0]
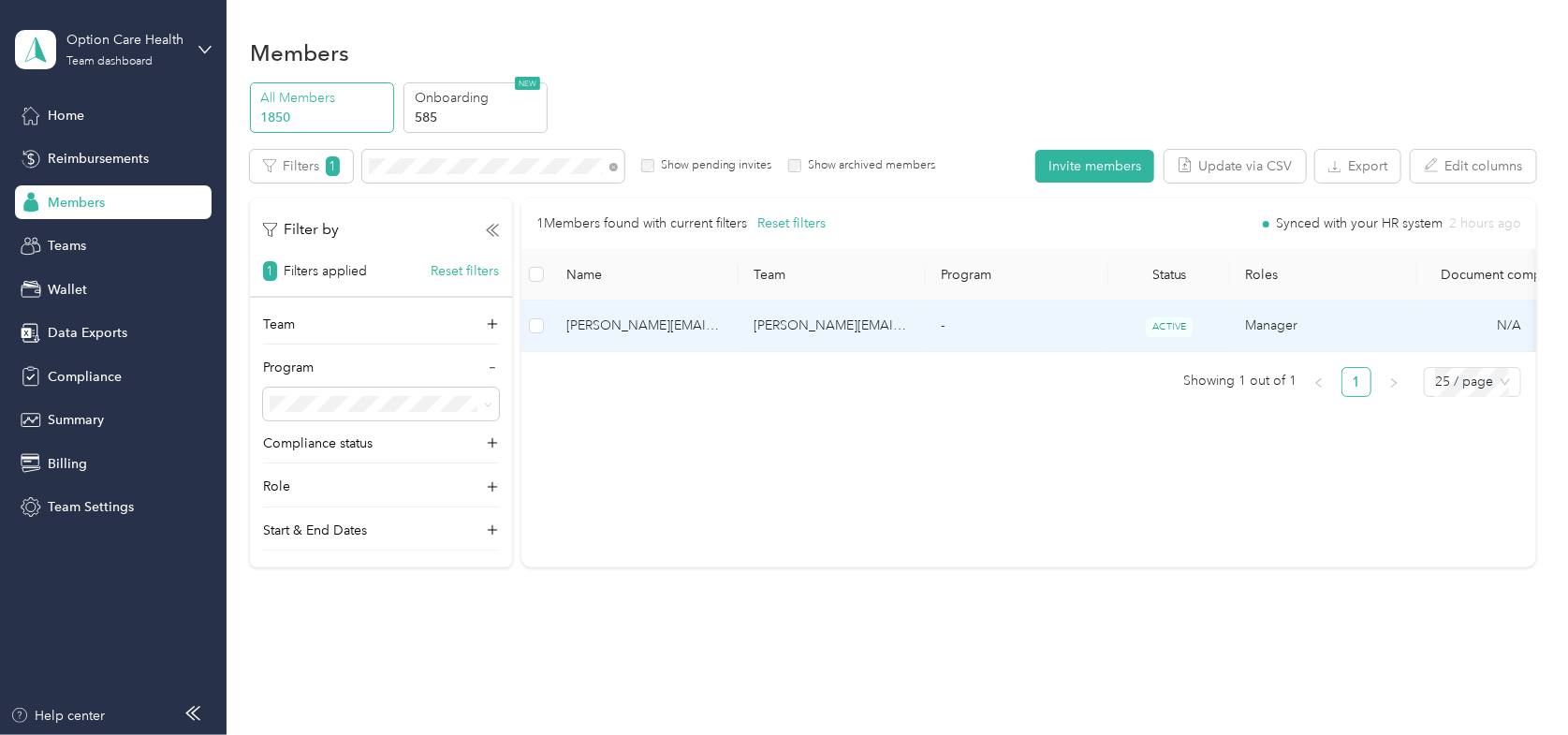
click at [667, 315] on span "[PERSON_NAME][EMAIL_ADDRESS][PERSON_NAME][DOMAIN_NAME]" at bounding box center [645, 325] width 157 height 21
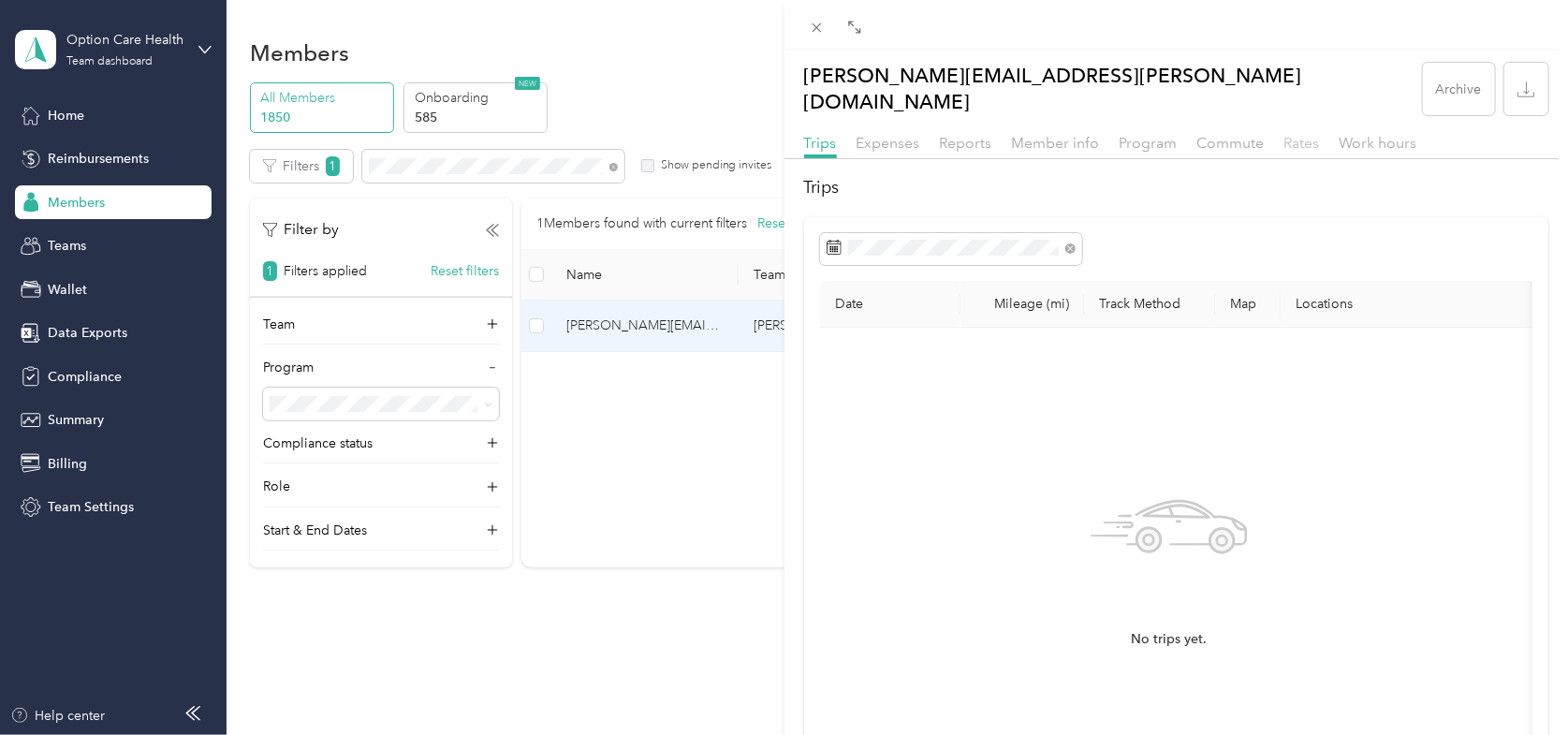
click at [1286, 134] on span "Rates" at bounding box center [1302, 143] width 35 height 18
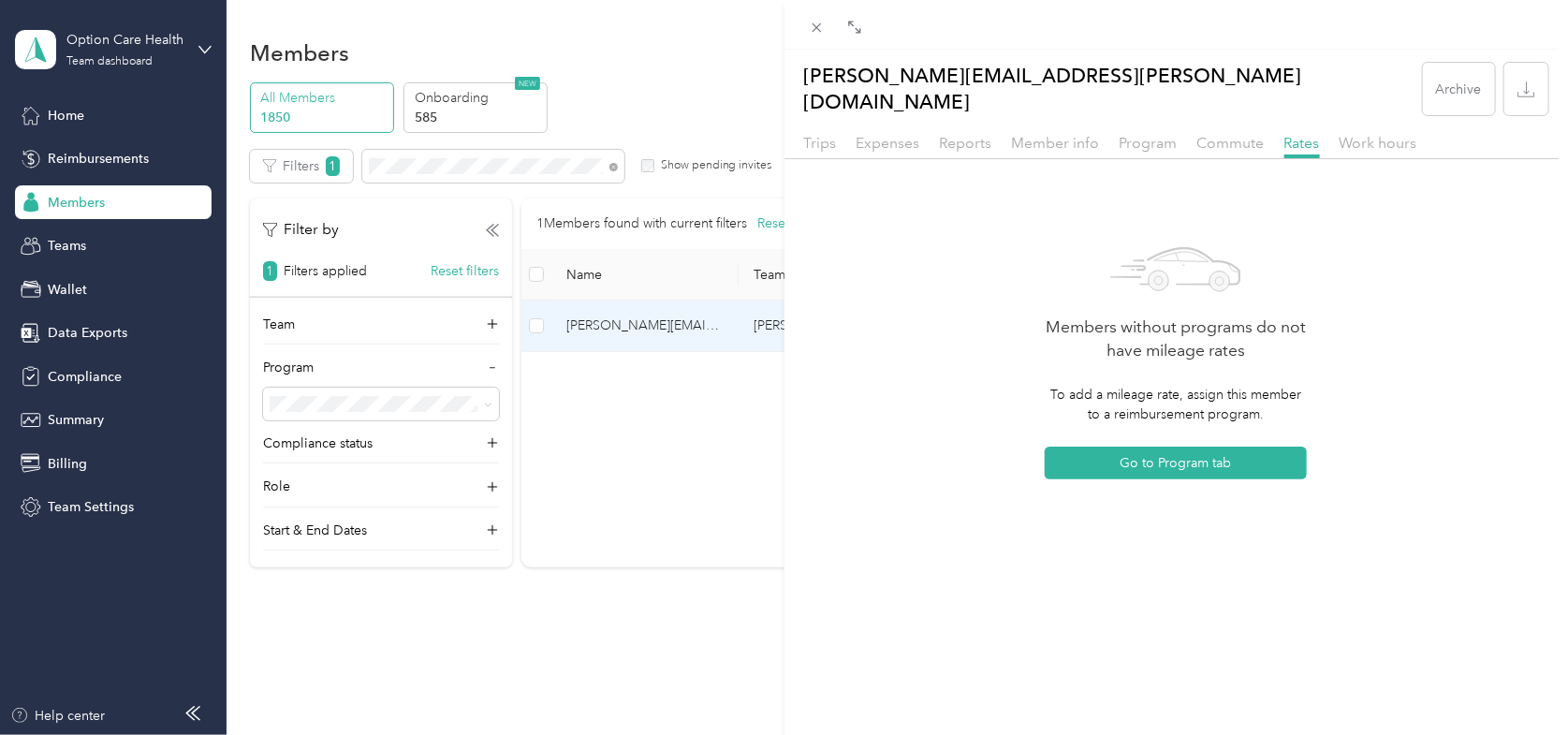
click at [1157, 53] on div "[PERSON_NAME][EMAIL_ADDRESS][PERSON_NAME][DOMAIN_NAME] Archive Trips Expenses R…" at bounding box center [1177, 264] width 784 height 430
click at [443, 265] on div "[PERSON_NAME][EMAIL_ADDRESS][PERSON_NAME][DOMAIN_NAME] Archive Trips Expenses R…" at bounding box center [784, 367] width 1568 height 735
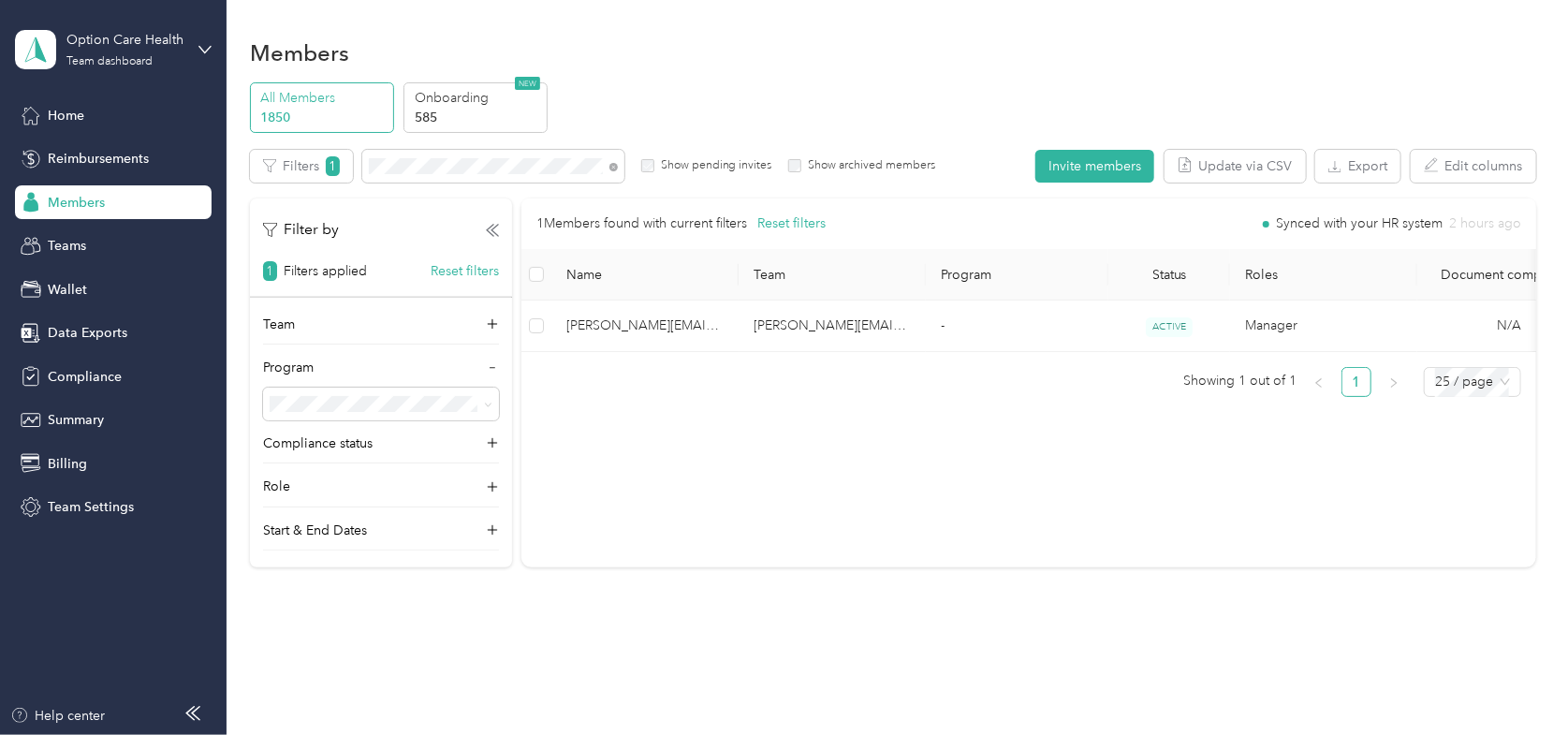
click at [432, 280] on div "1 Filters applied Reset filters" at bounding box center [381, 271] width 236 height 20
click at [444, 273] on button "Reset filters" at bounding box center [465, 271] width 68 height 20
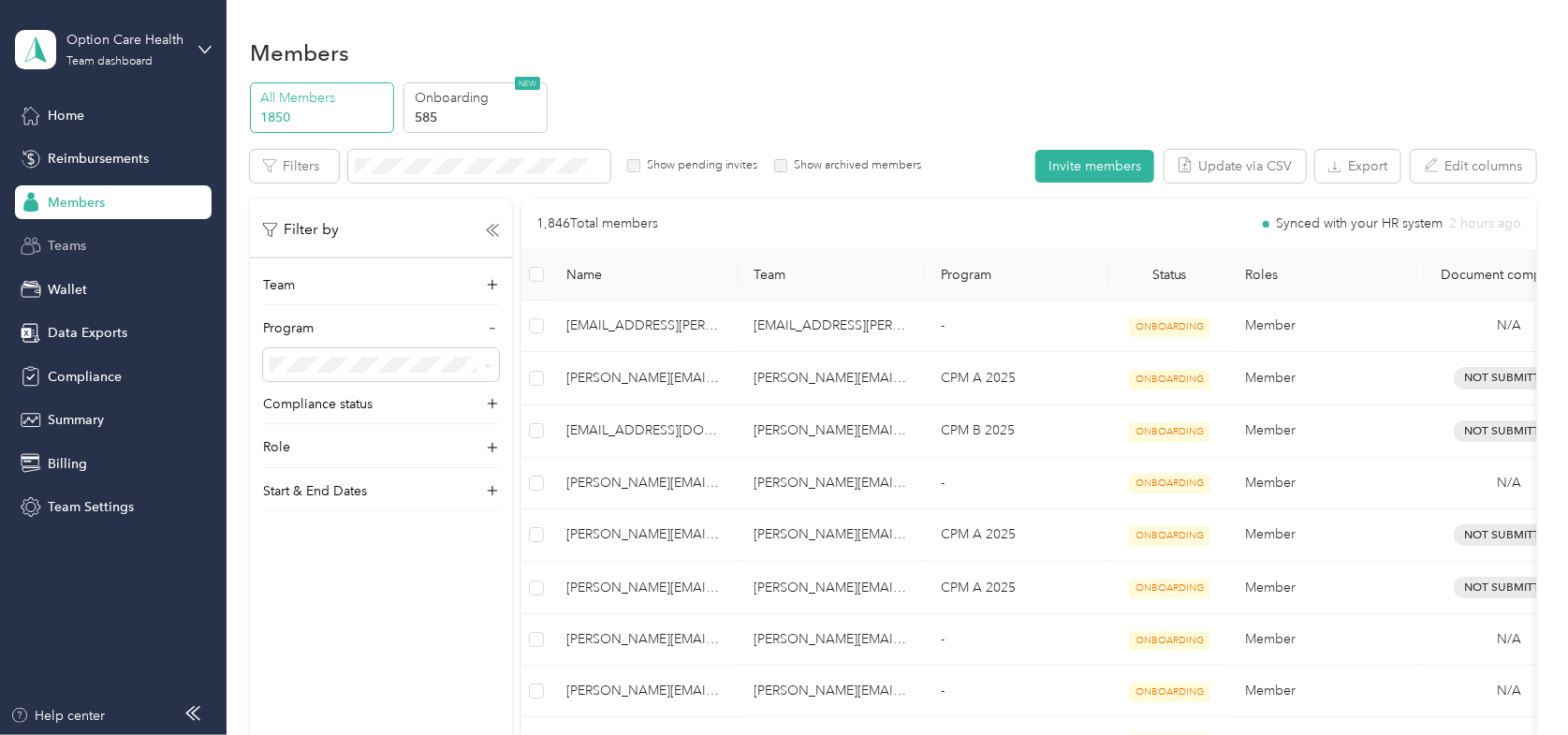
click at [63, 248] on span "Teams" at bounding box center [67, 246] width 38 height 20
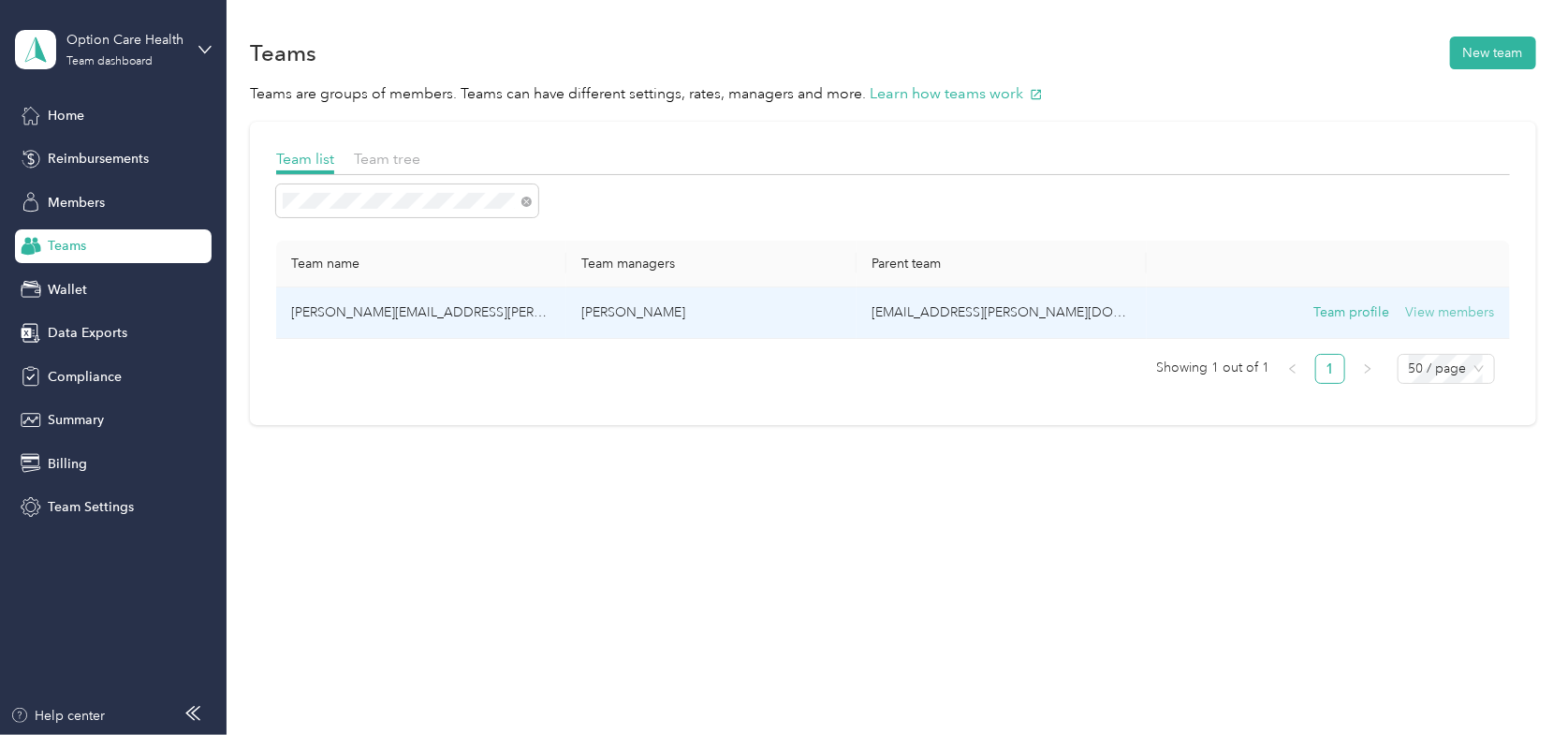
click at [1445, 311] on button "View members" at bounding box center [1450, 312] width 89 height 21
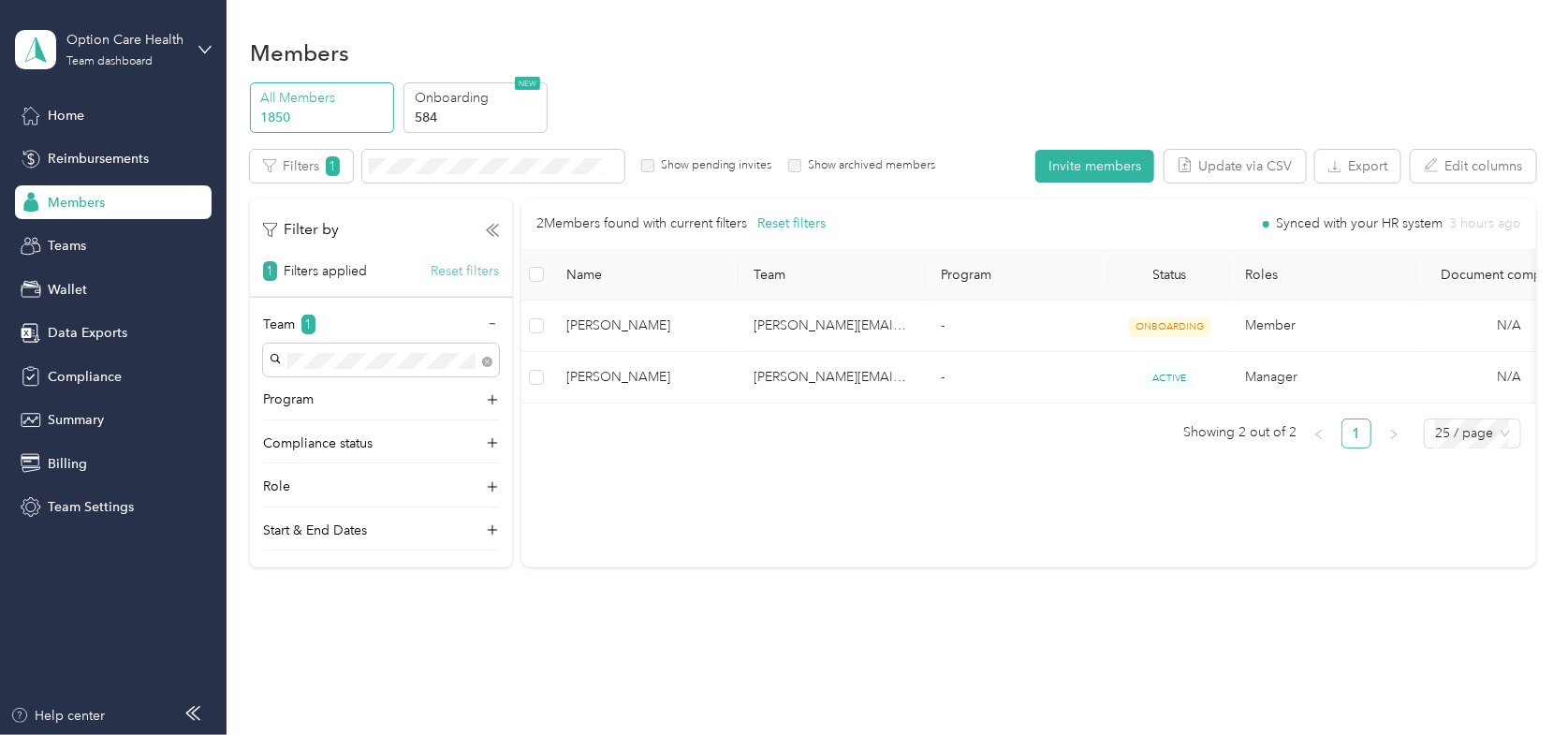
click at [456, 268] on button "Reset filters" at bounding box center [465, 271] width 68 height 20
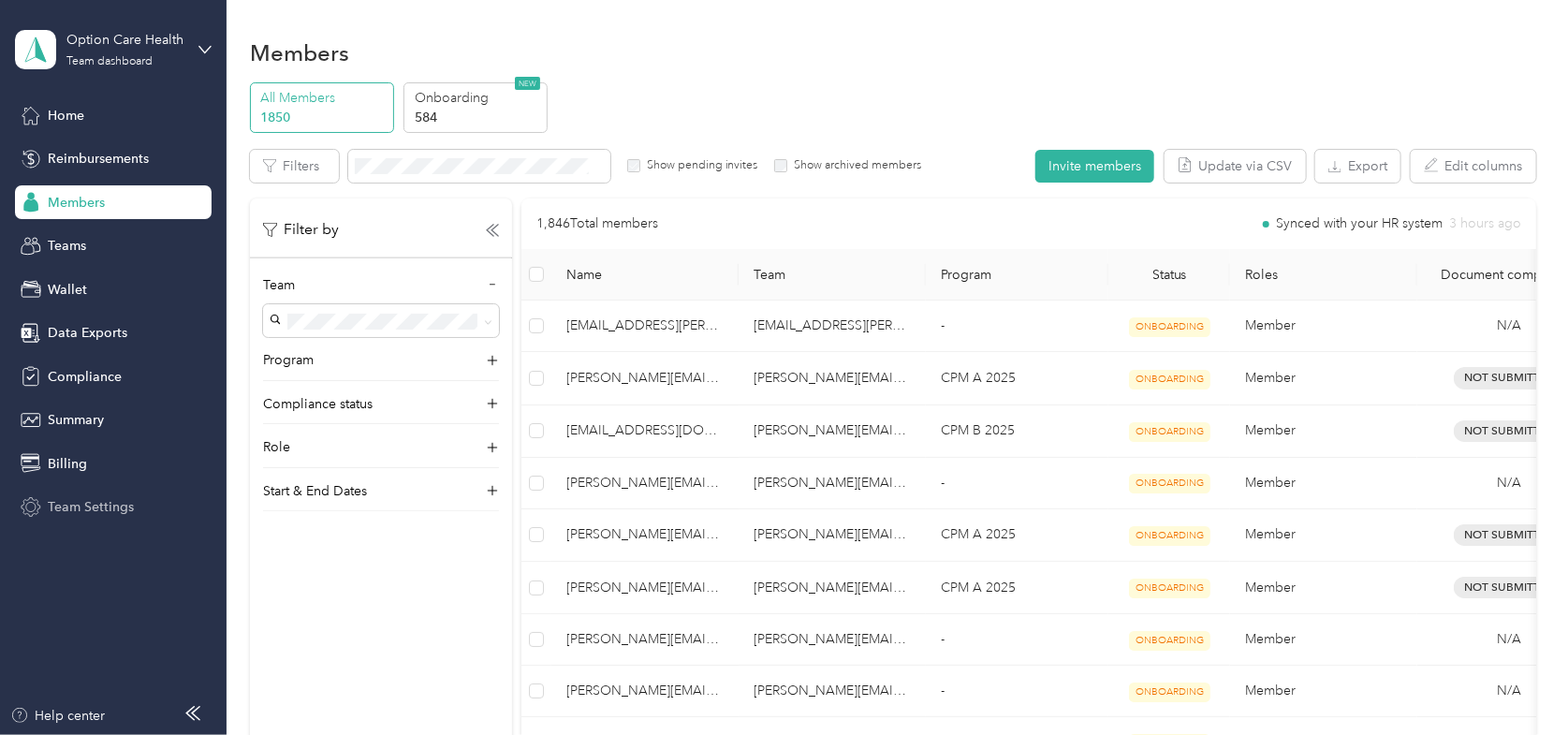
click at [85, 504] on span "Team Settings" at bounding box center [91, 507] width 86 height 20
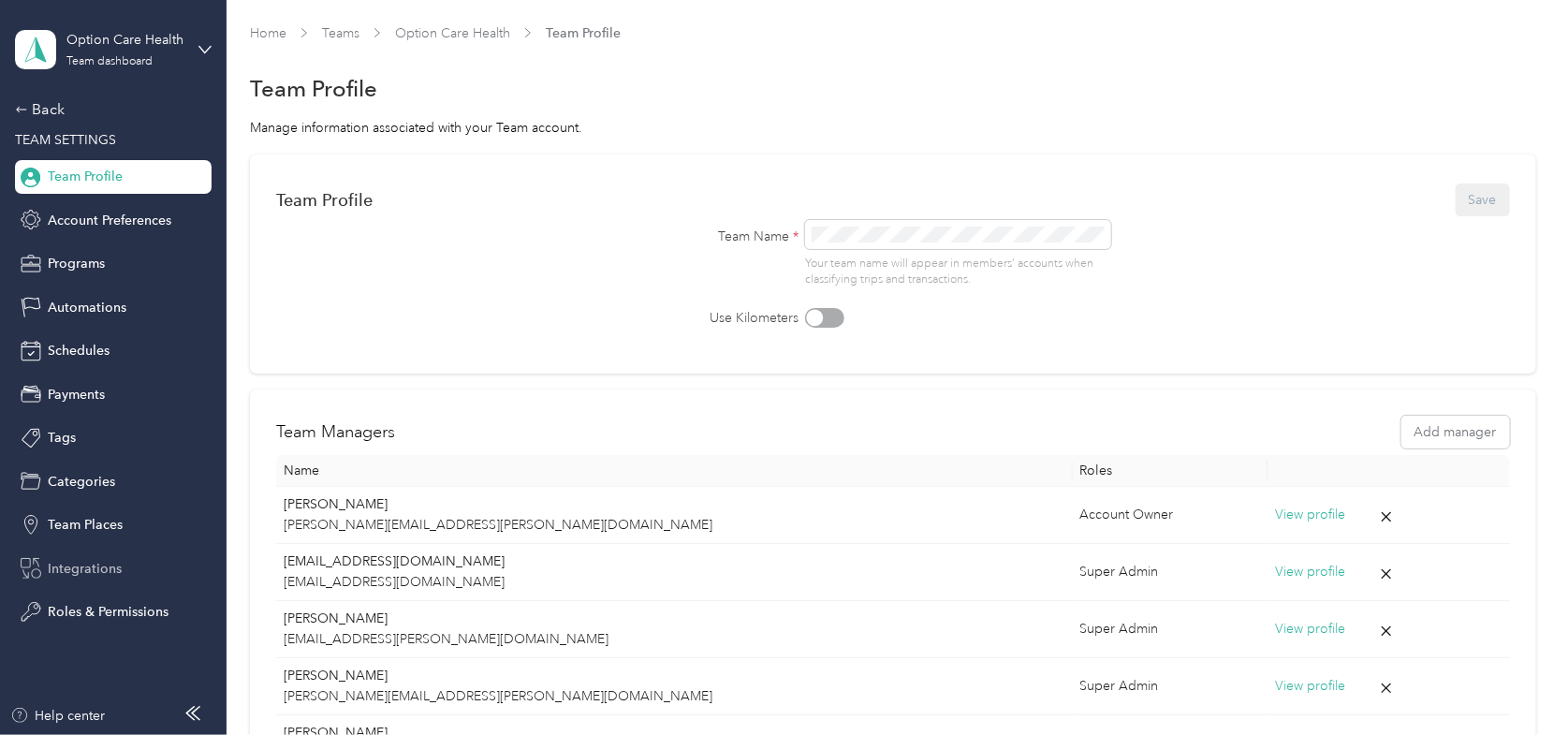
click at [87, 568] on span "Integrations" at bounding box center [85, 569] width 74 height 20
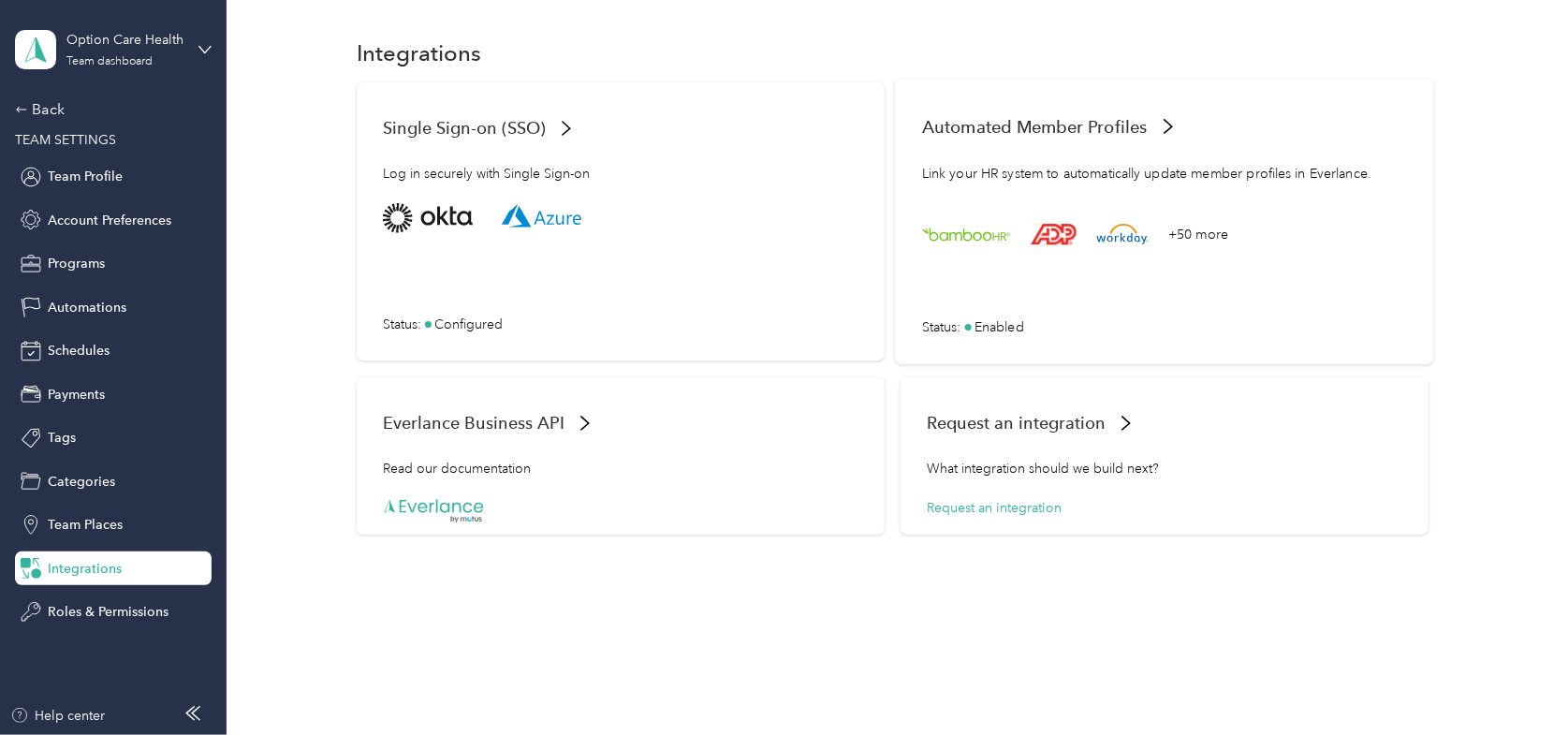
click at [1008, 325] on span "Enabled" at bounding box center [999, 326] width 50 height 20
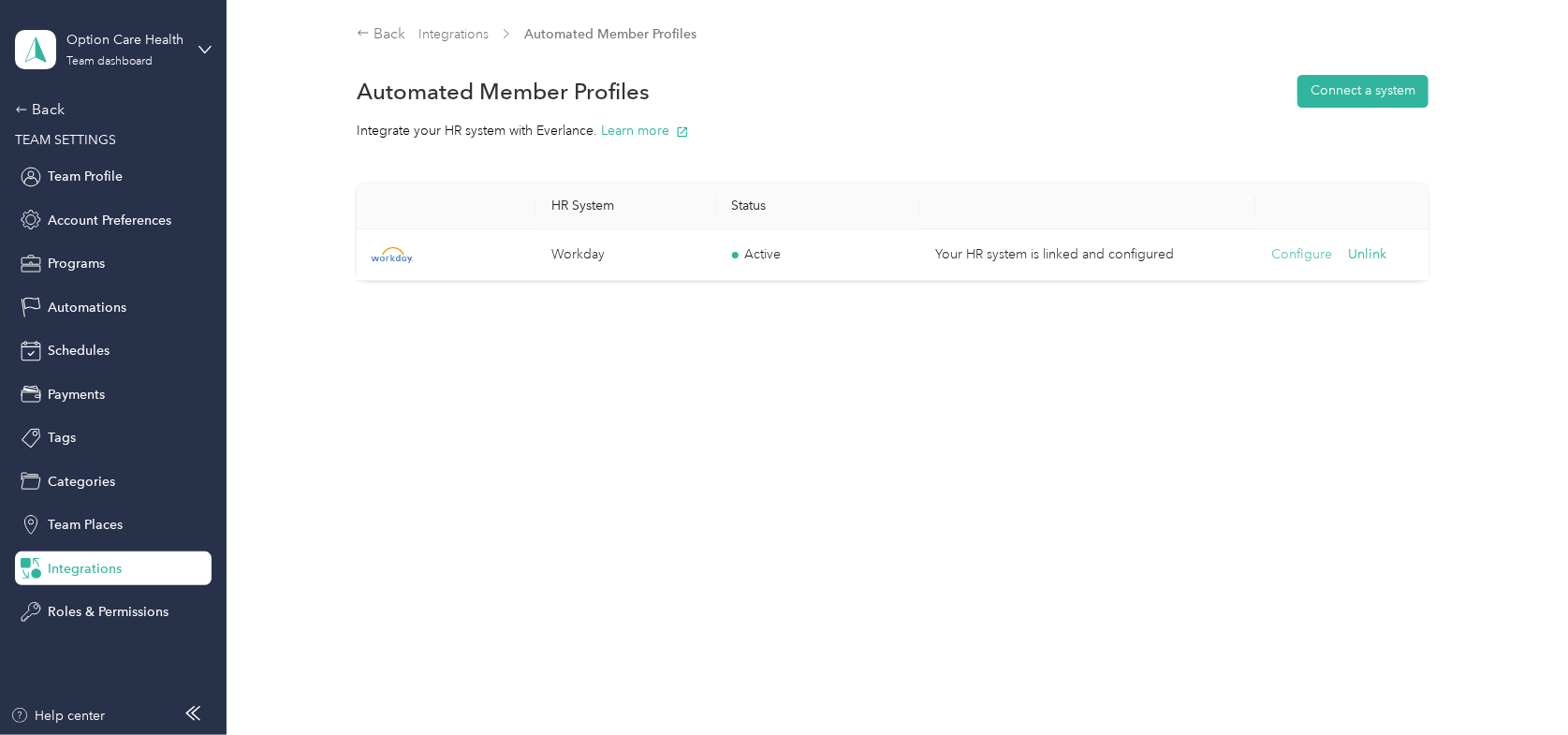
click at [1277, 253] on button "Configure" at bounding box center [1301, 254] width 61 height 21
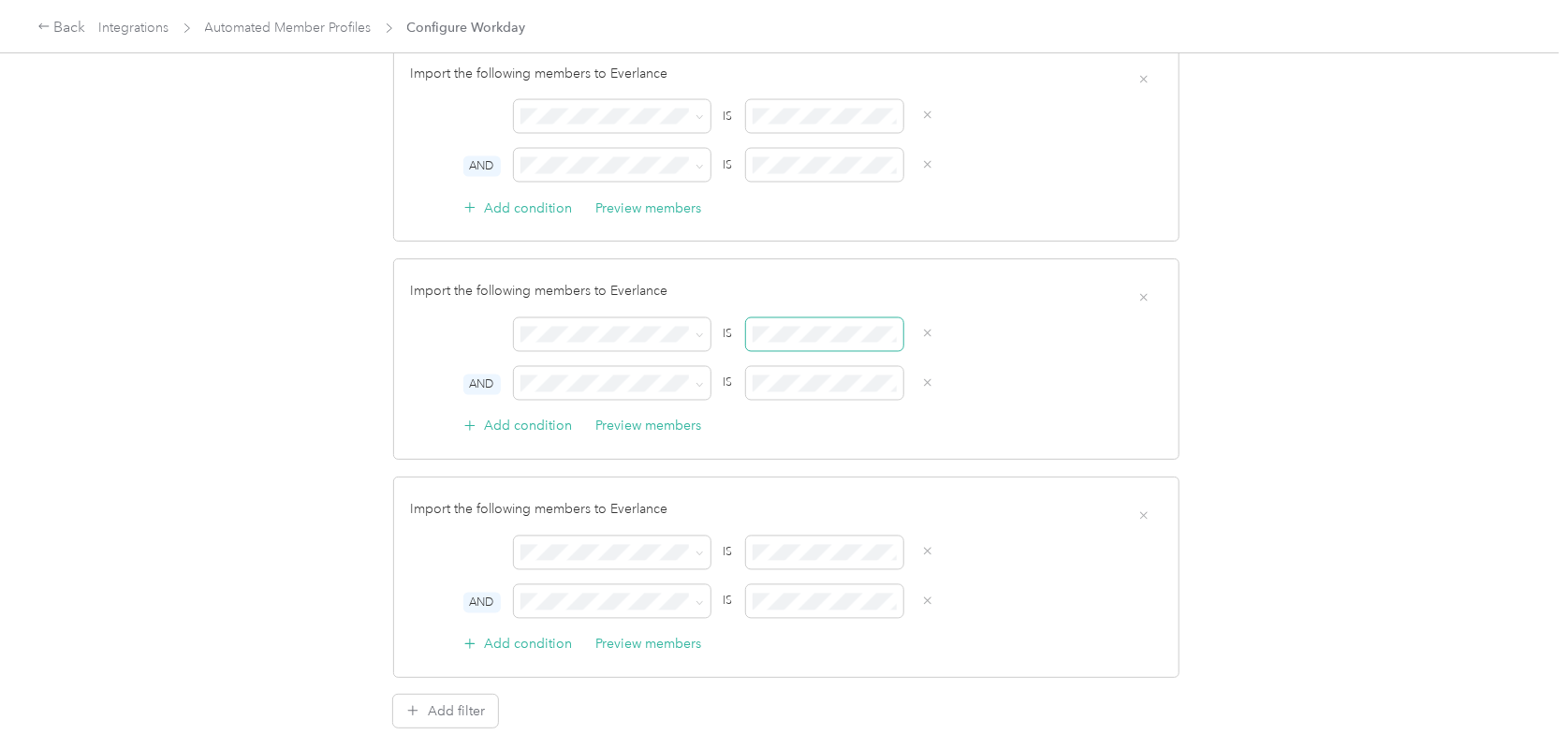
scroll to position [0, 141]
click at [633, 417] on button "Preview members" at bounding box center [649, 427] width 106 height 20
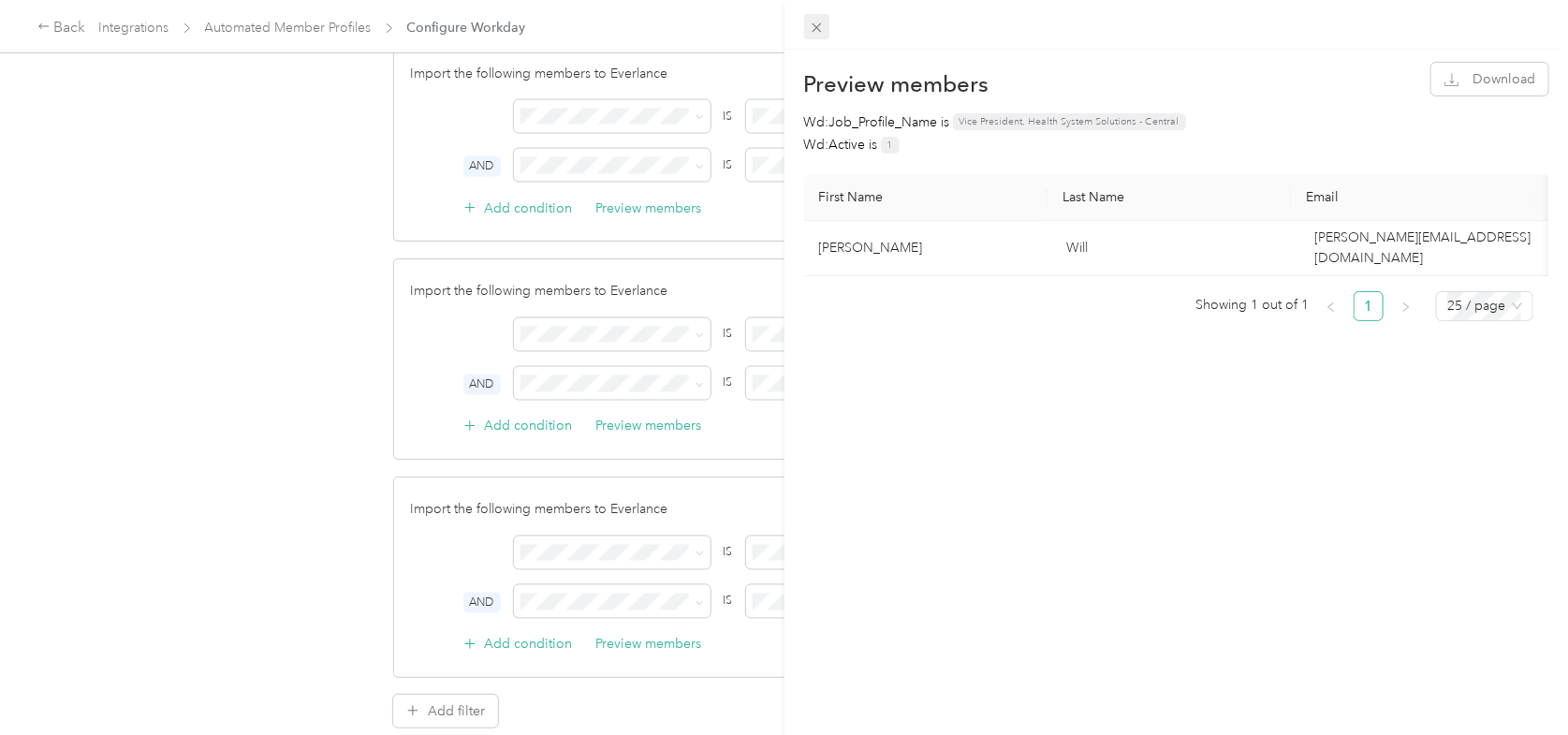
click at [822, 32] on icon at bounding box center [817, 27] width 16 height 16
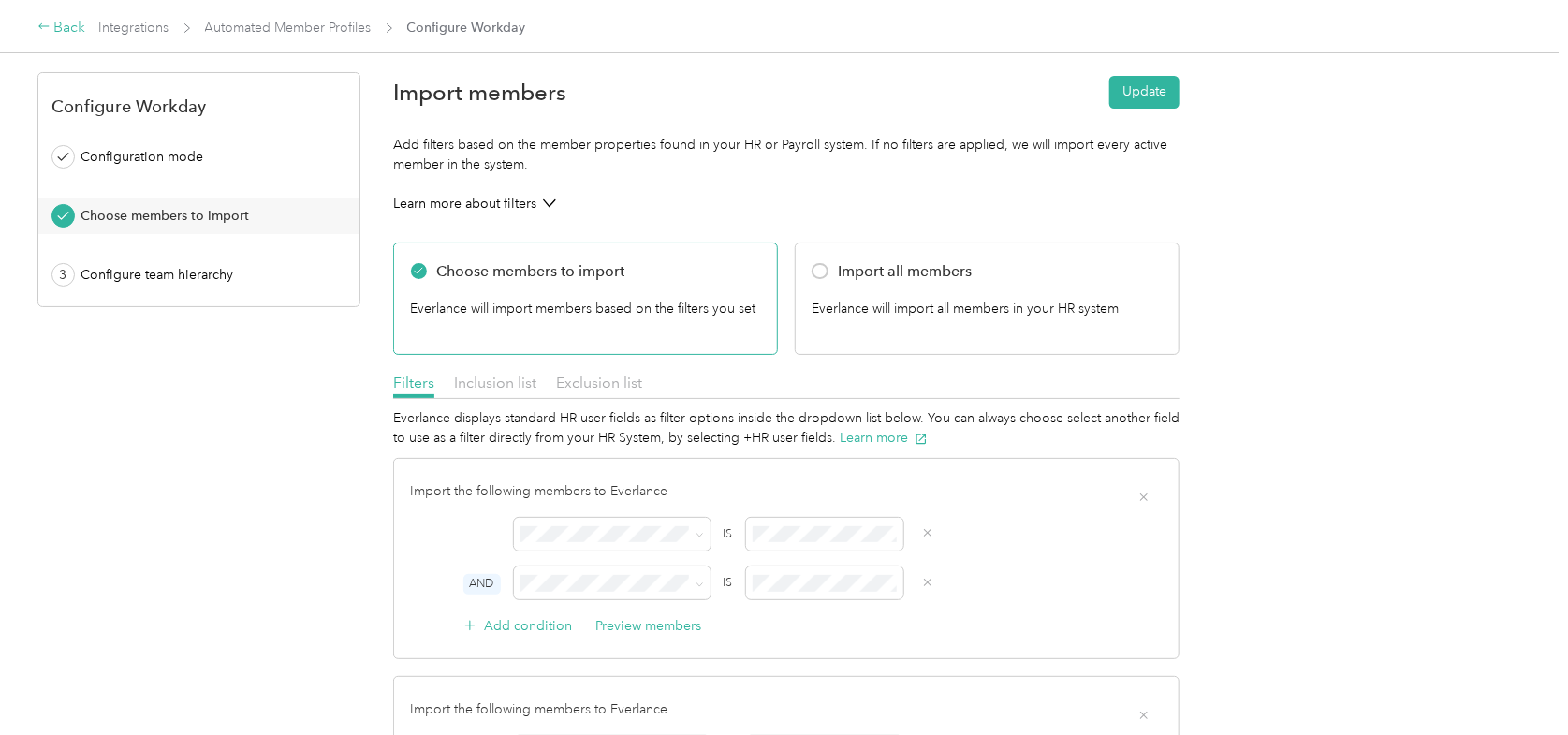
click at [61, 23] on div "Back" at bounding box center [62, 27] width 49 height 23
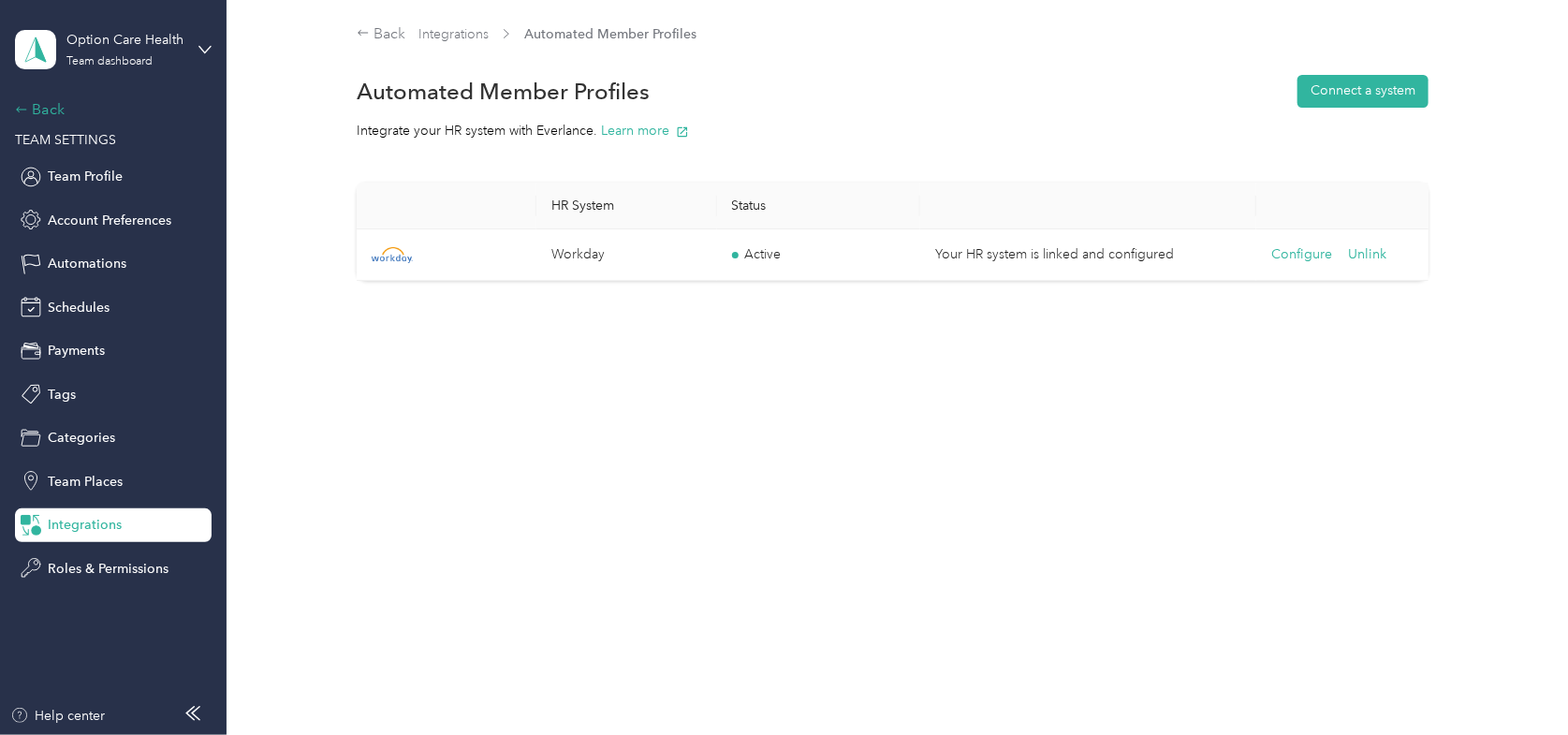
click at [55, 109] on div "Back" at bounding box center [108, 109] width 187 height 23
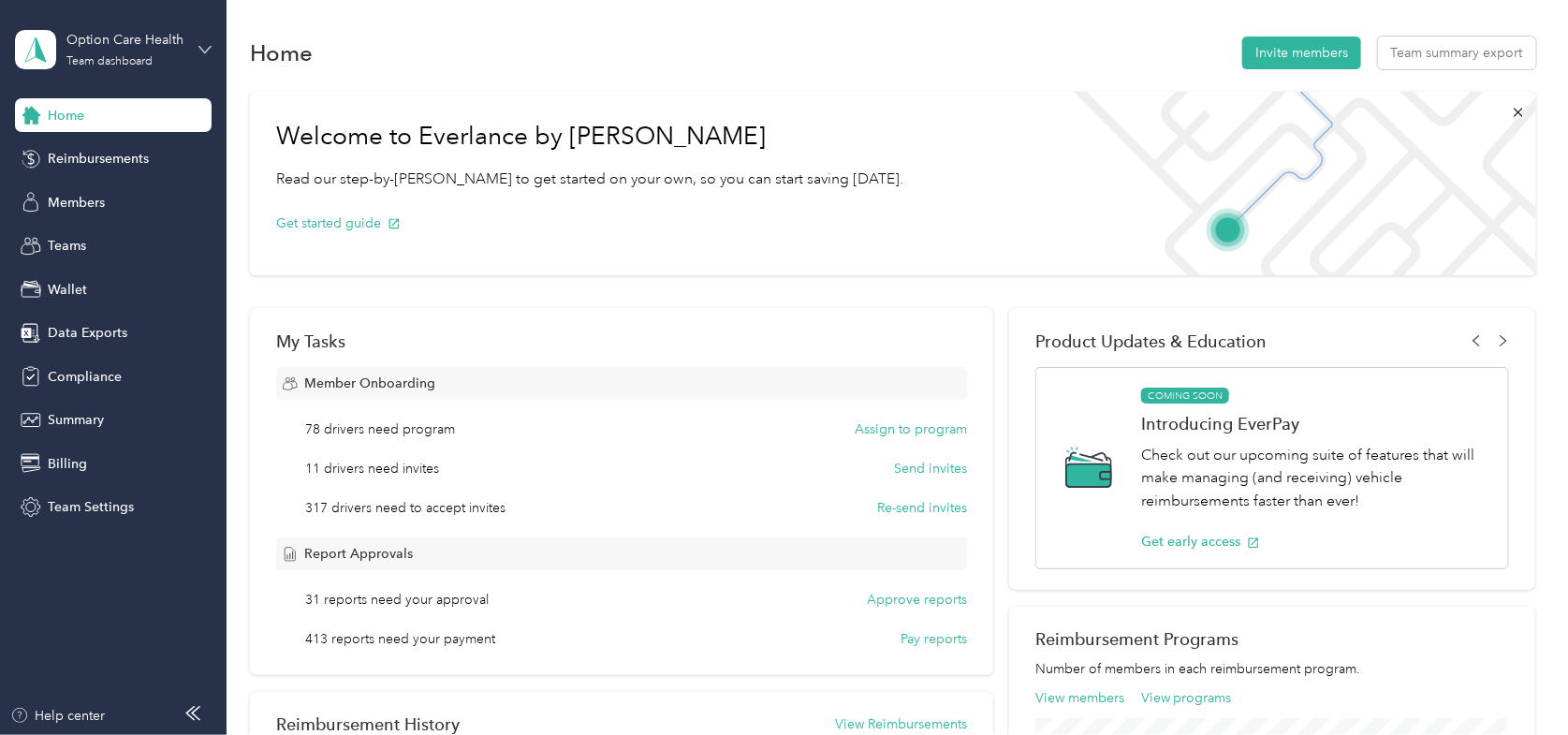
click at [204, 43] on icon at bounding box center [204, 49] width 13 height 13
click at [88, 243] on div "Log out" at bounding box center [318, 238] width 579 height 32
